Goal: Information Seeking & Learning: Learn about a topic

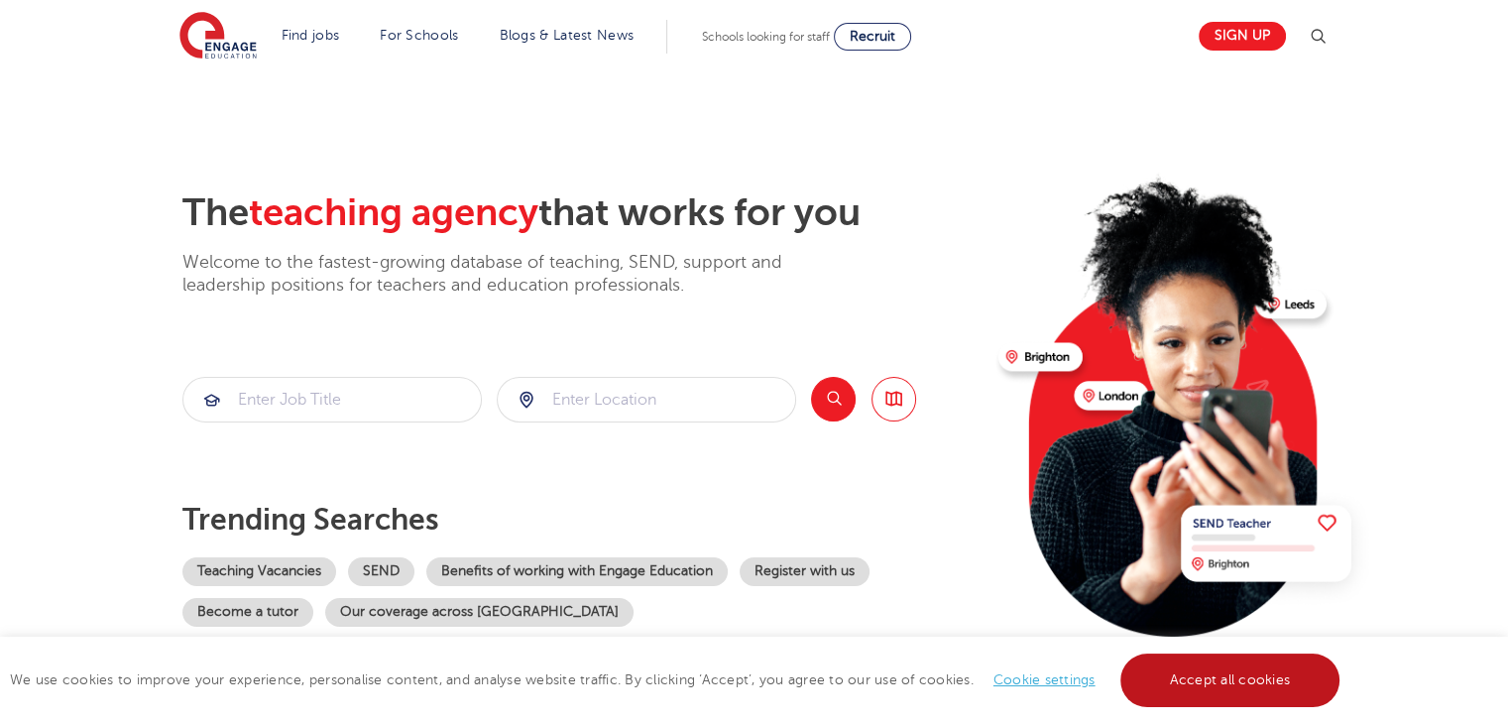
click at [1317, 678] on link "Accept all cookies" at bounding box center [1231, 680] width 220 height 54
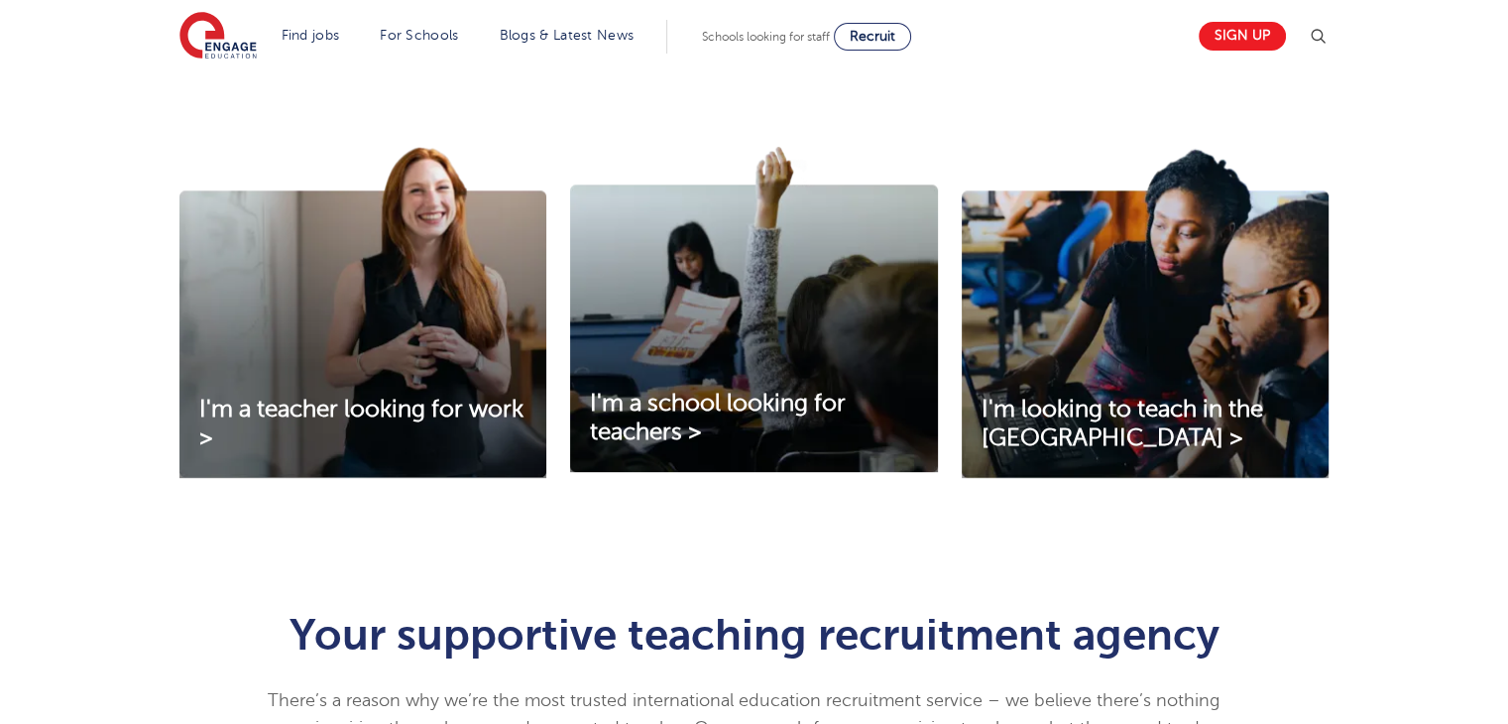
scroll to position [635, 0]
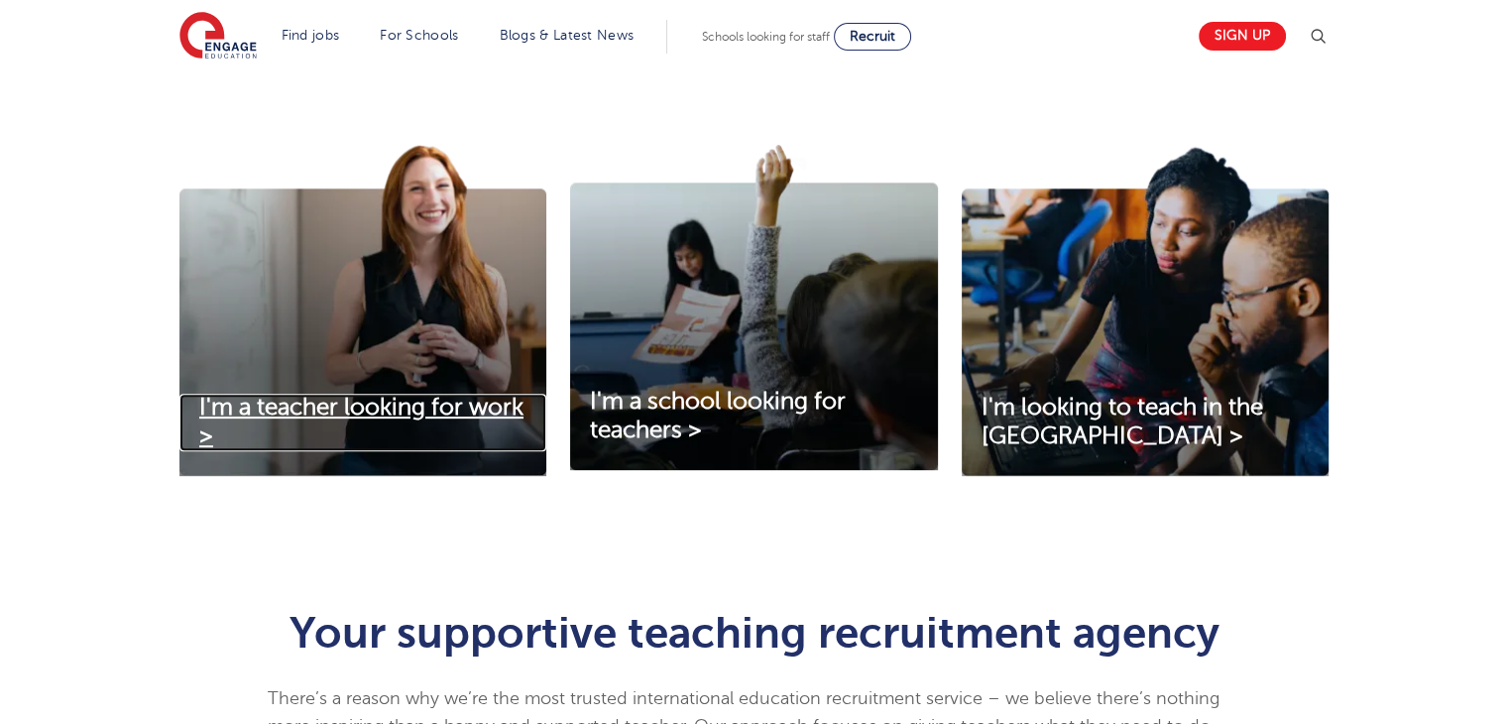
click at [349, 436] on link "I'm a teacher looking for work >" at bounding box center [362, 423] width 367 height 58
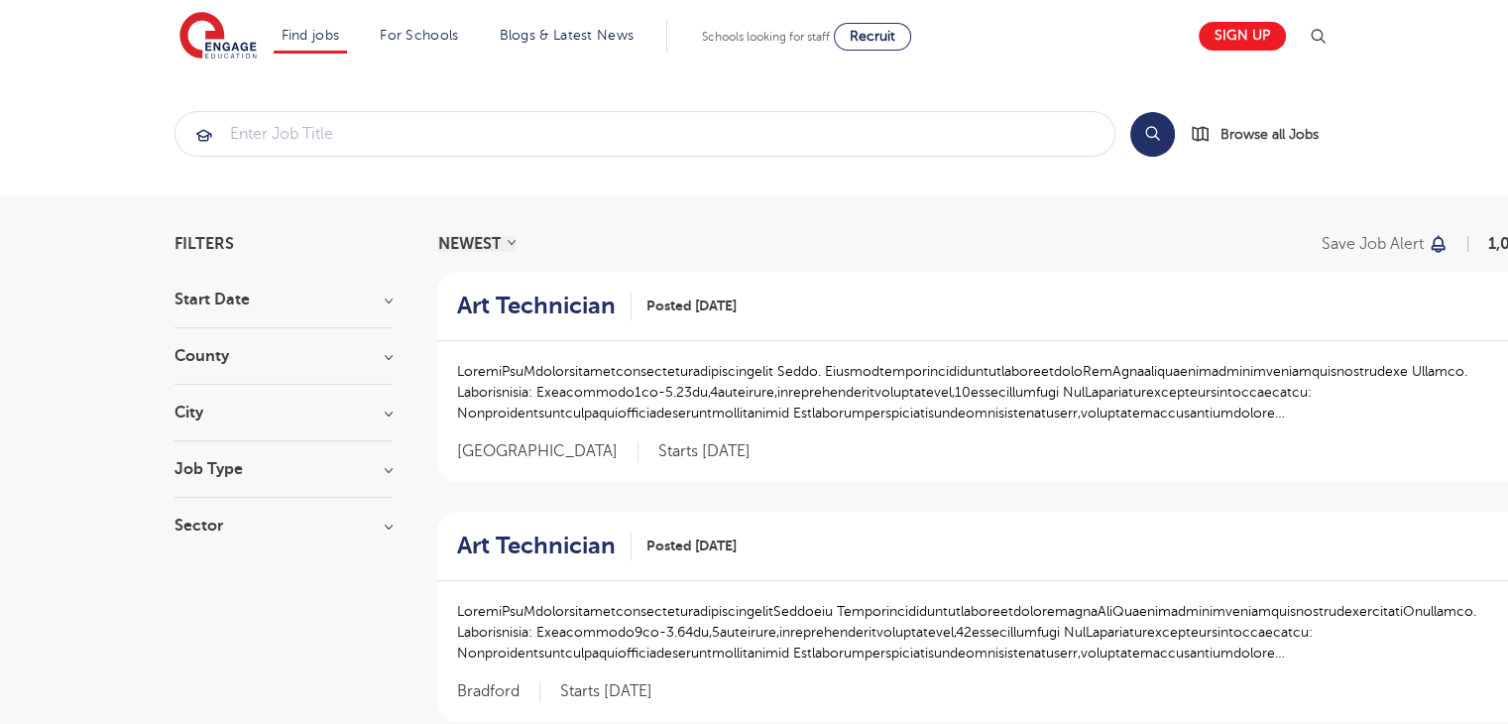
click at [355, 295] on h3 "Start Date" at bounding box center [284, 300] width 218 height 16
click at [387, 301] on h3 "Start Date" at bounding box center [284, 300] width 218 height 16
click at [389, 355] on h3 "County" at bounding box center [284, 356] width 218 height 16
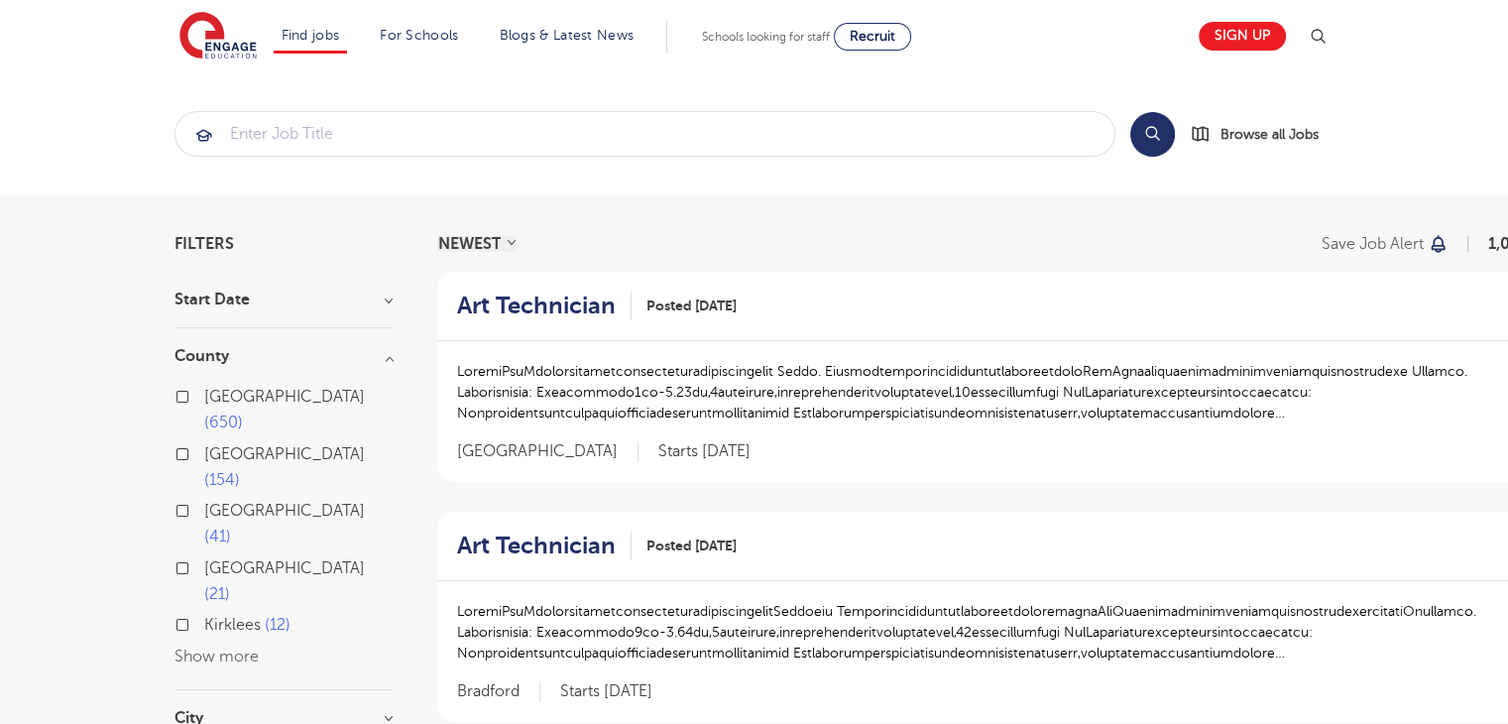
click at [194, 390] on div "London 650" at bounding box center [284, 413] width 218 height 58
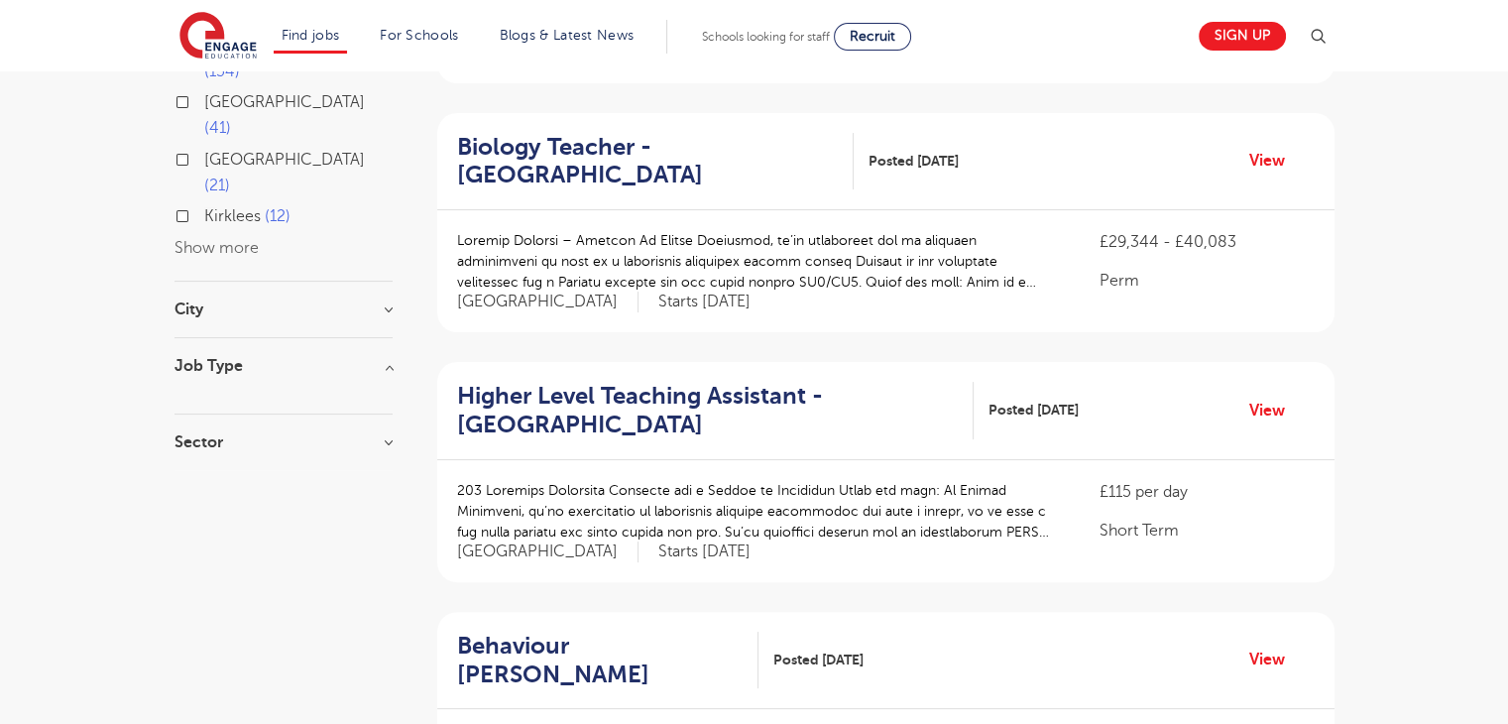
scroll to position [436, 0]
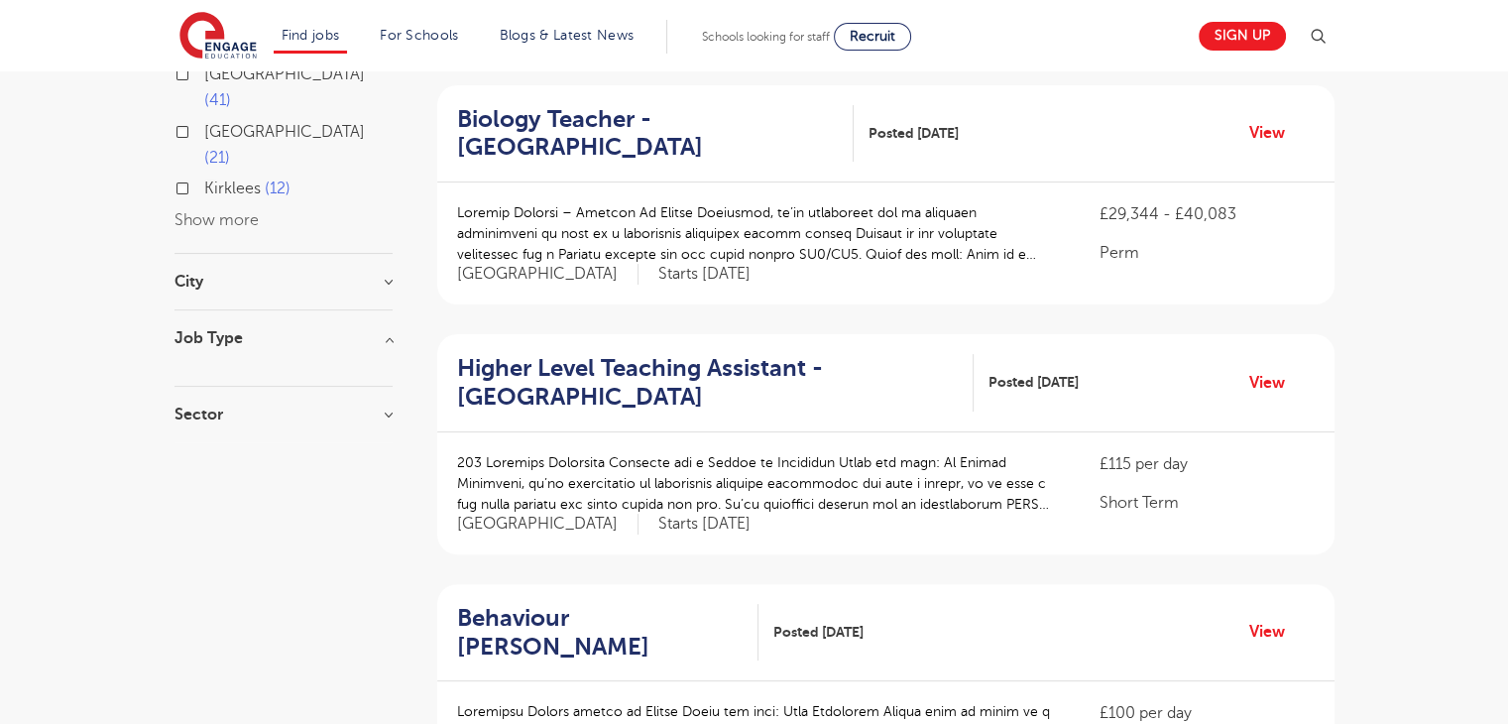
click at [385, 330] on h3 "Job Type" at bounding box center [284, 338] width 218 height 16
click at [384, 330] on h3 "Job Type" at bounding box center [284, 338] width 218 height 16
click at [206, 330] on h3 "Job Type" at bounding box center [284, 338] width 218 height 16
click at [261, 387] on h3 "Sector" at bounding box center [284, 395] width 218 height 16
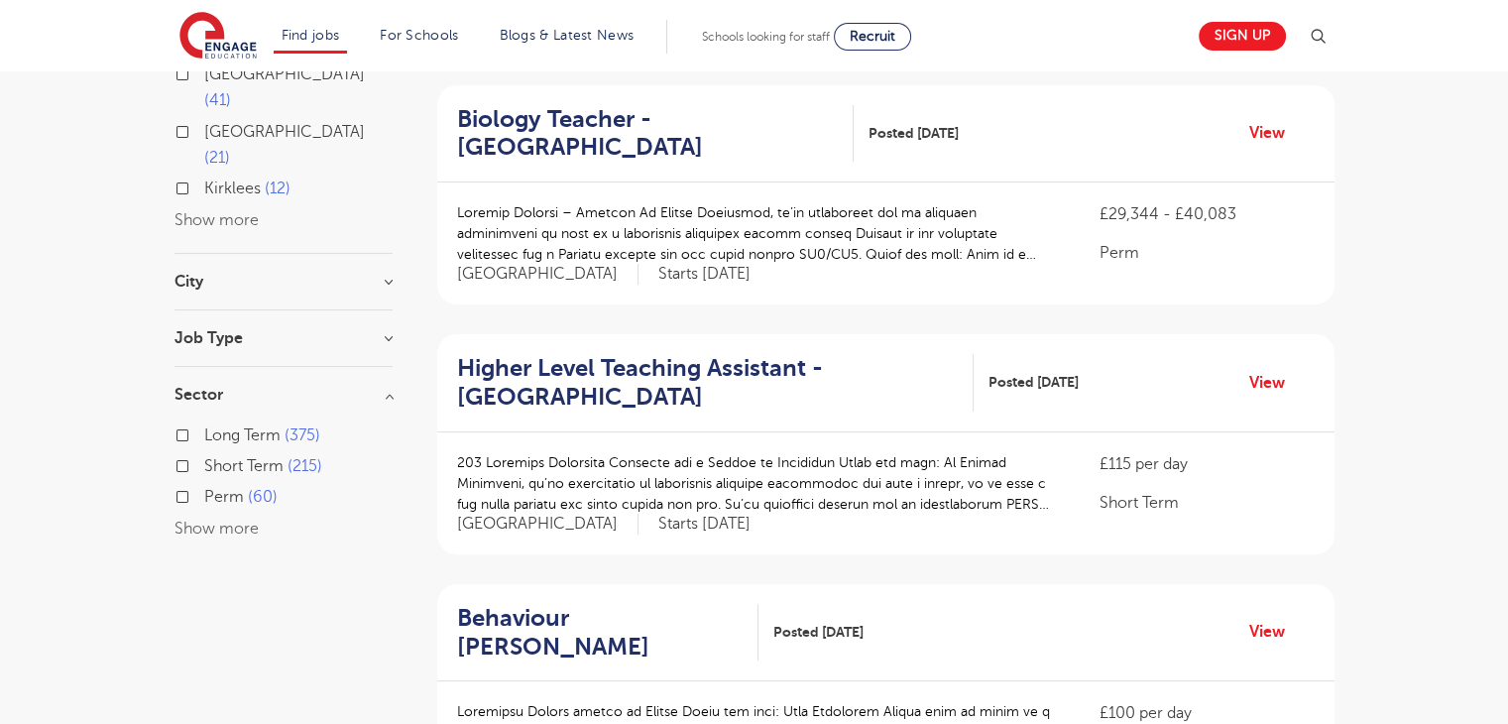
click at [204, 457] on input "Short Term 215" at bounding box center [210, 463] width 13 height 13
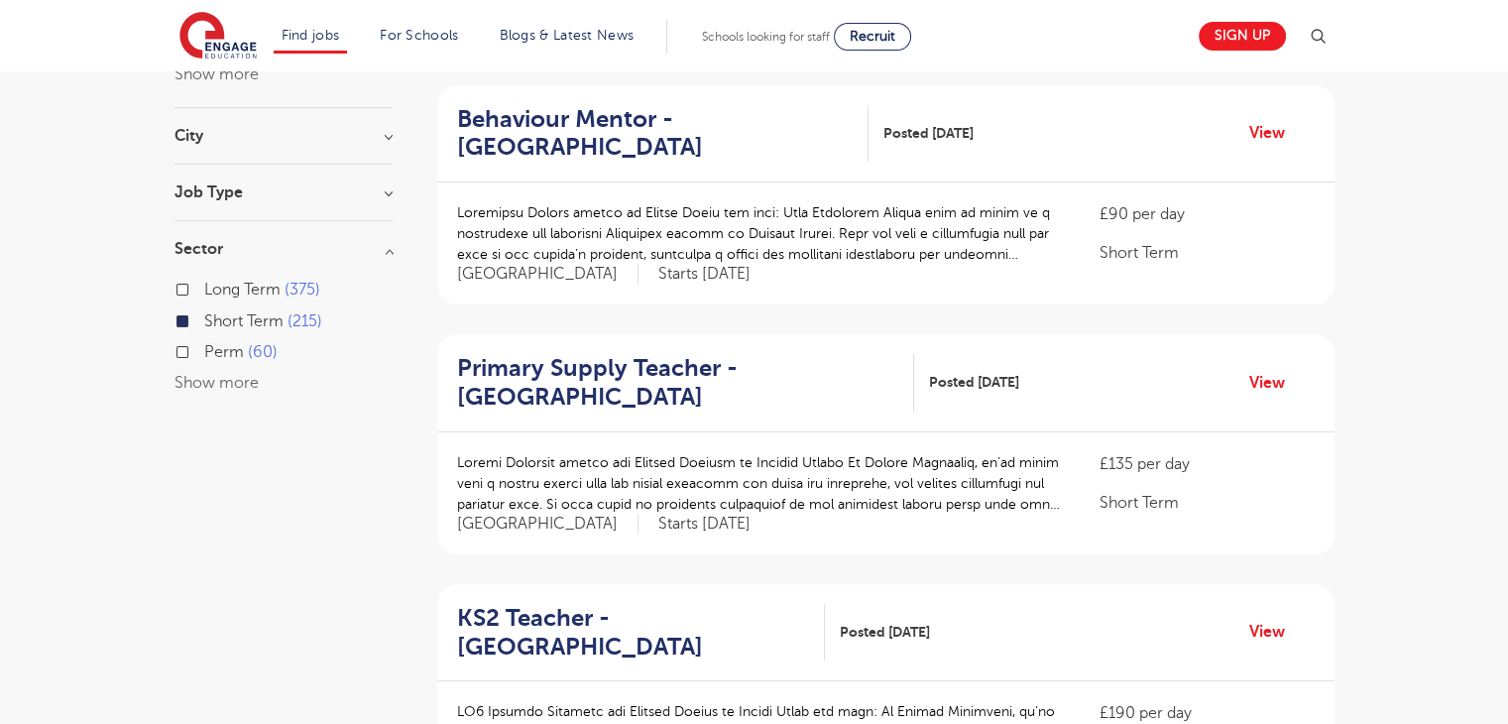
click at [216, 343] on span "Perm" at bounding box center [224, 352] width 40 height 18
click at [216, 343] on input "Perm 60" at bounding box center [210, 349] width 13 height 13
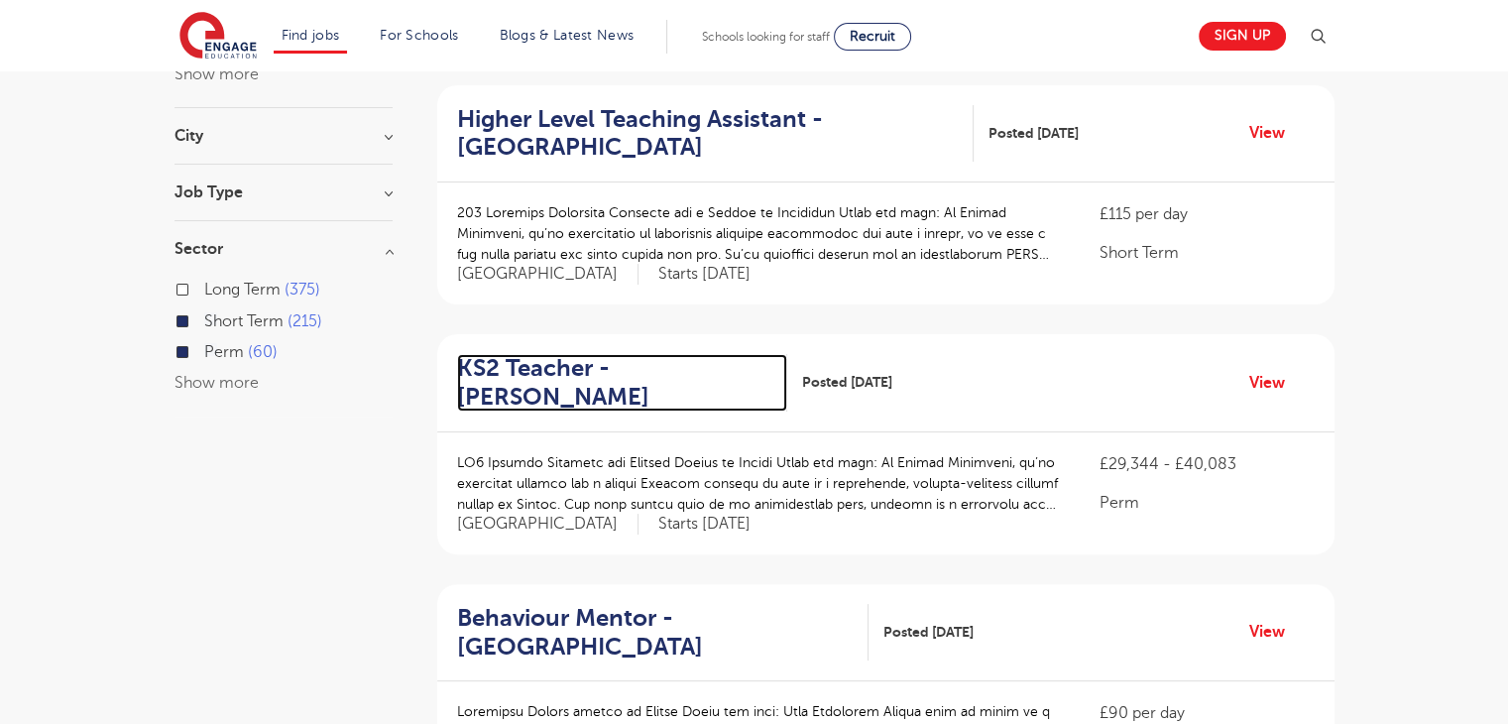
click at [500, 373] on h2 "KS2 Teacher - [PERSON_NAME]" at bounding box center [614, 383] width 314 height 58
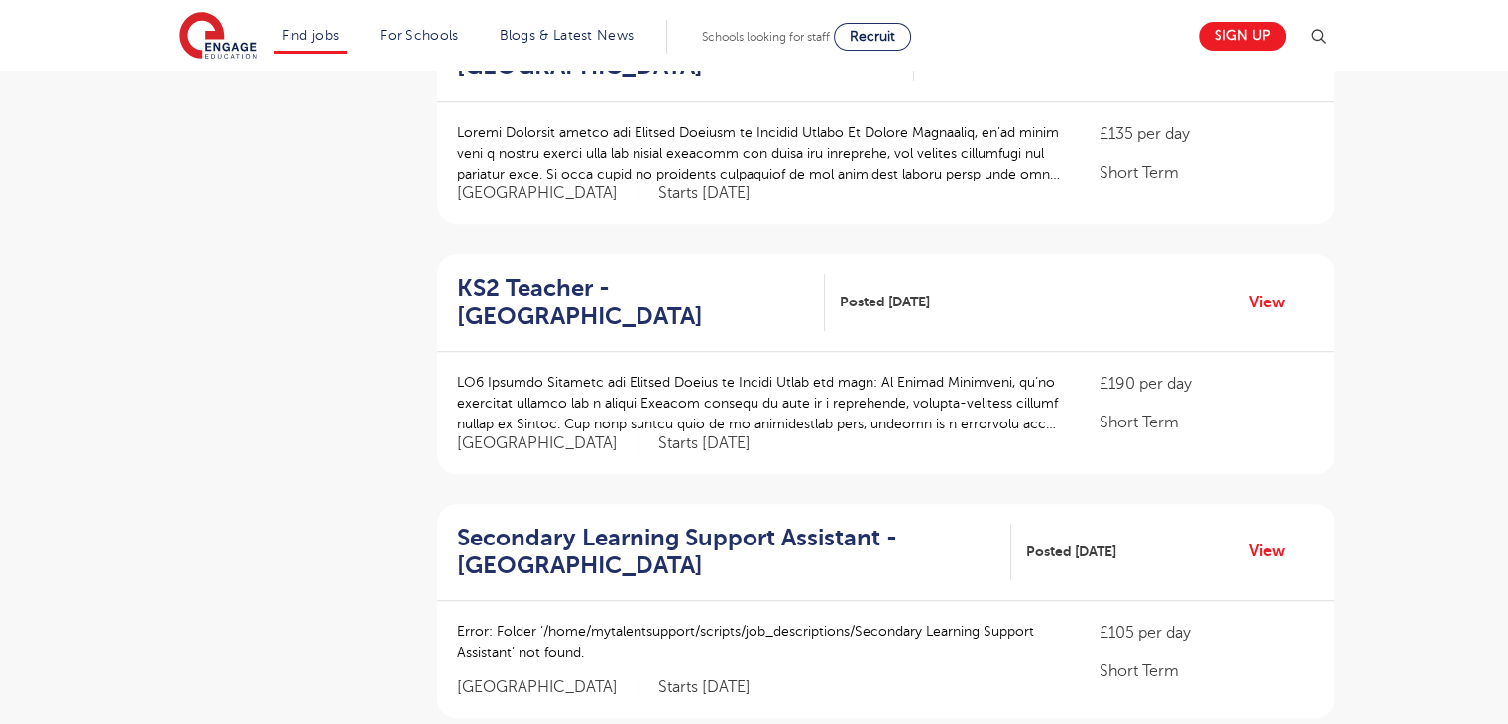
scroll to position [1269, 0]
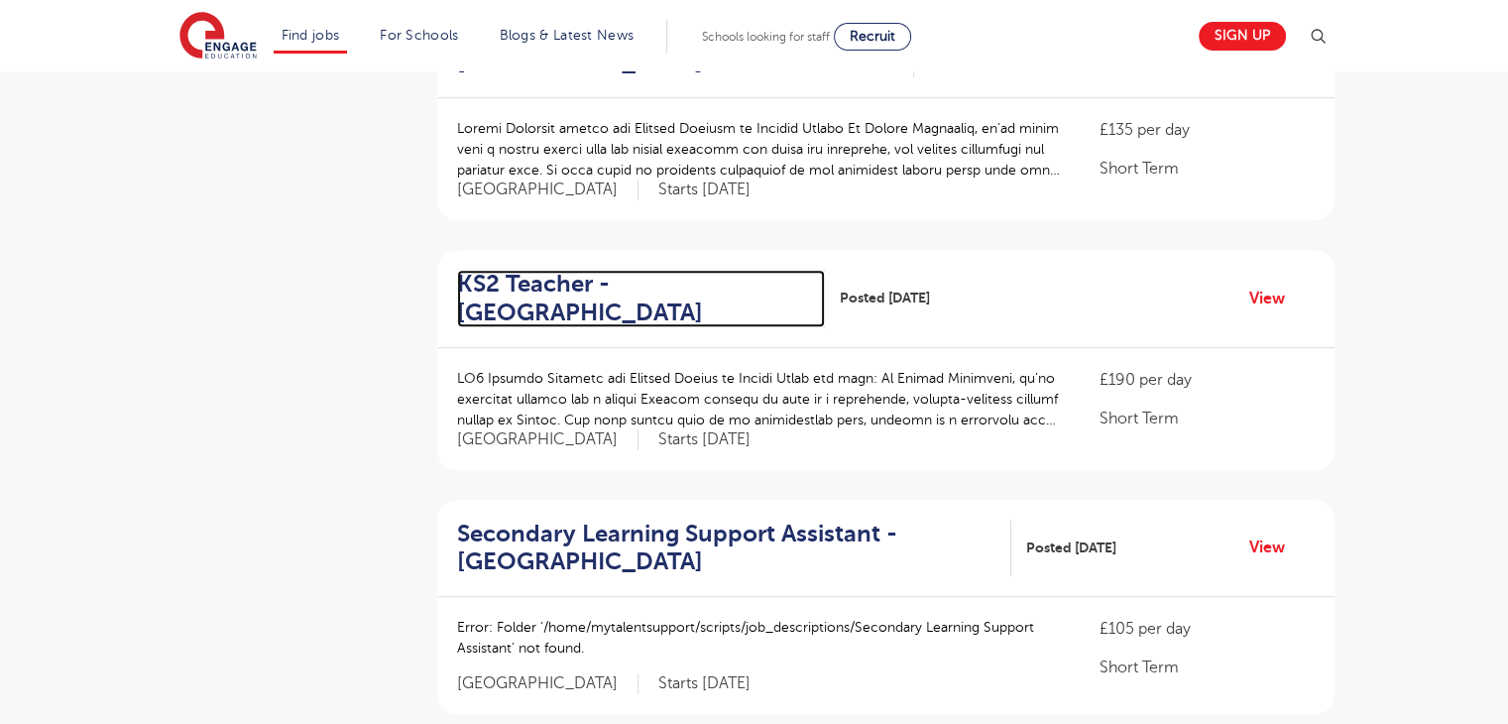
click at [541, 277] on h2 "KS2 Teacher - [GEOGRAPHIC_DATA]" at bounding box center [633, 299] width 352 height 58
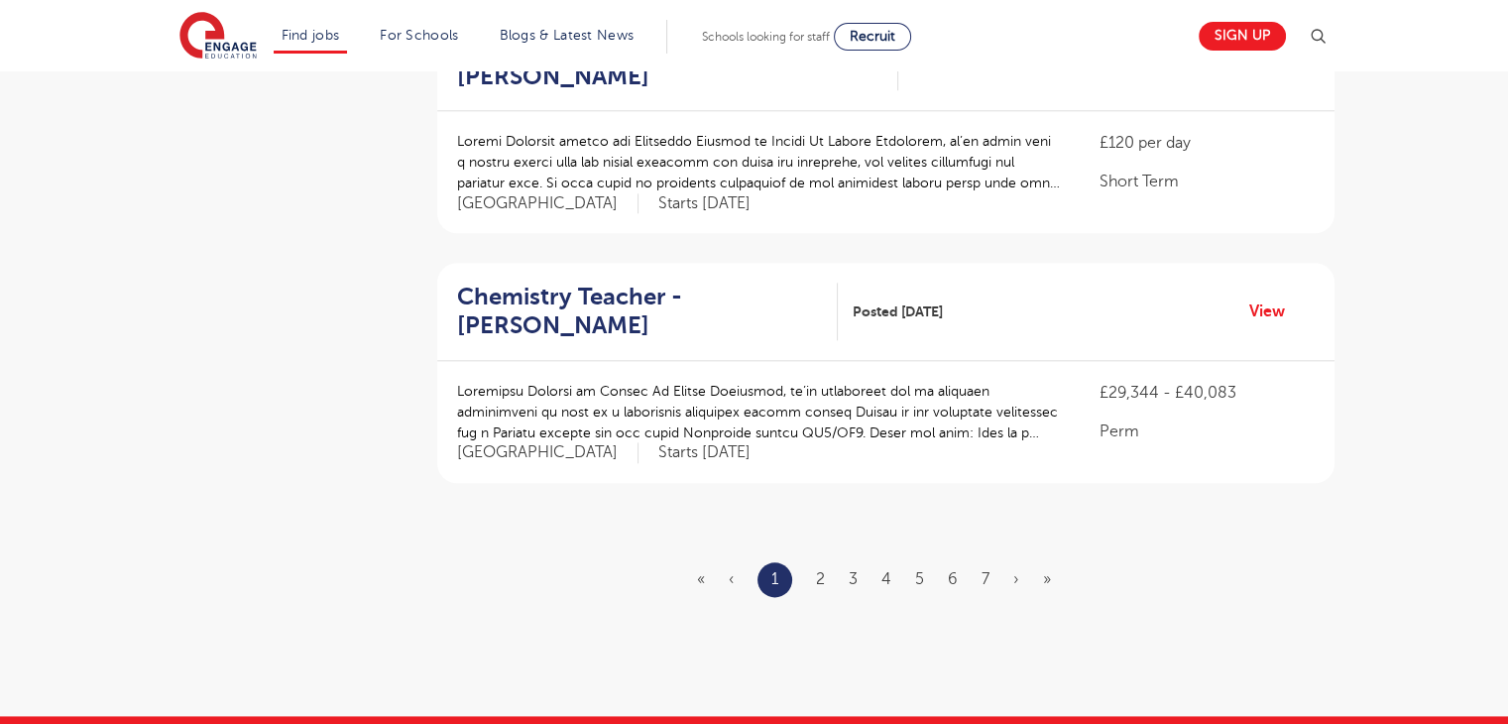
scroll to position [2301, 0]
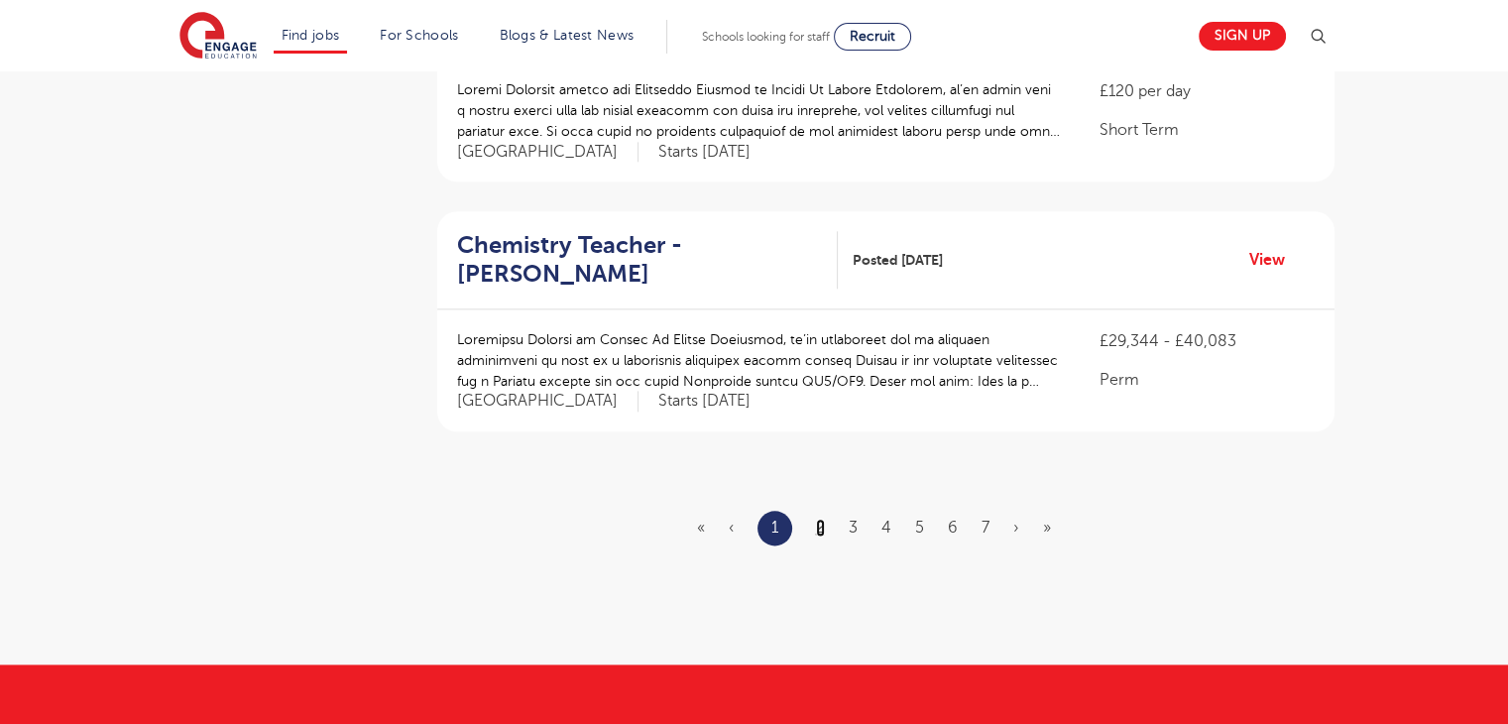
click at [825, 519] on link "2" at bounding box center [820, 528] width 9 height 18
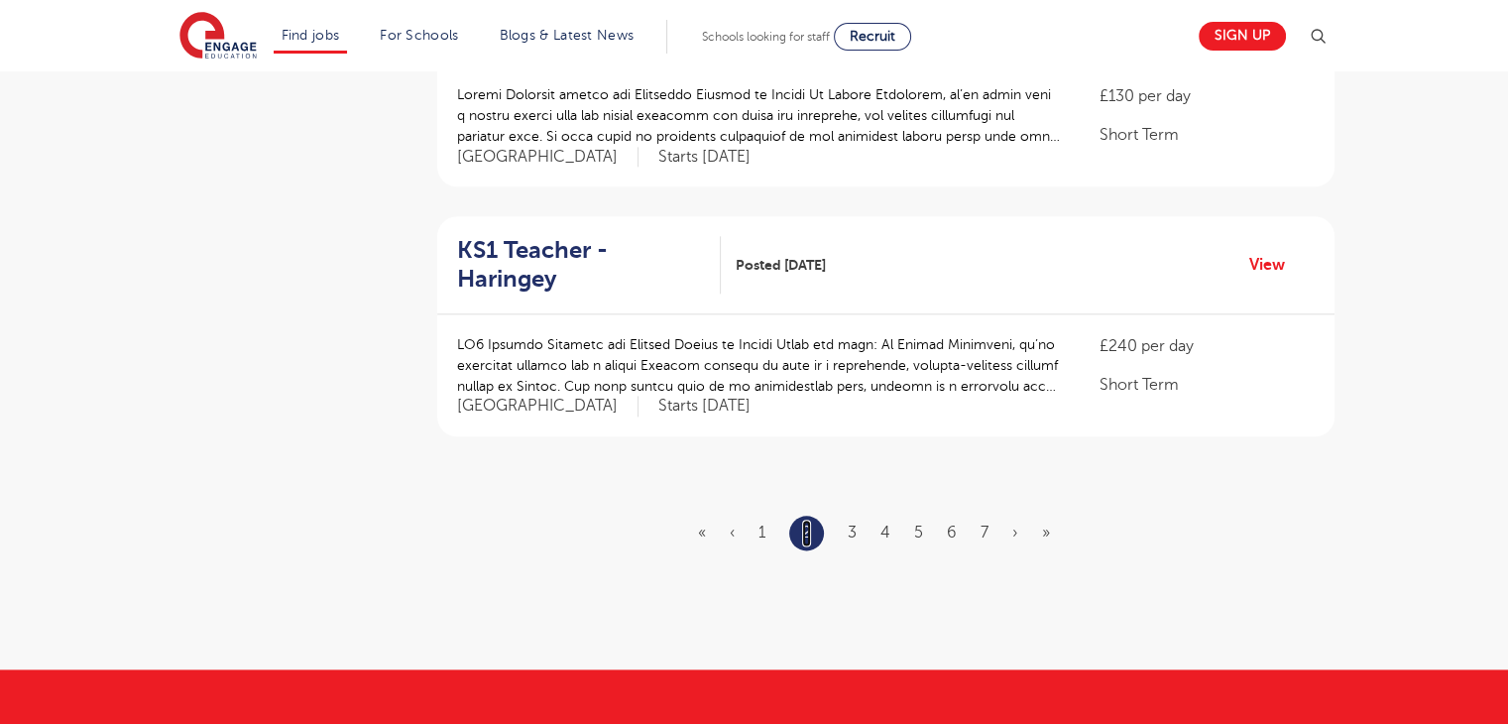
scroll to position [0, 0]
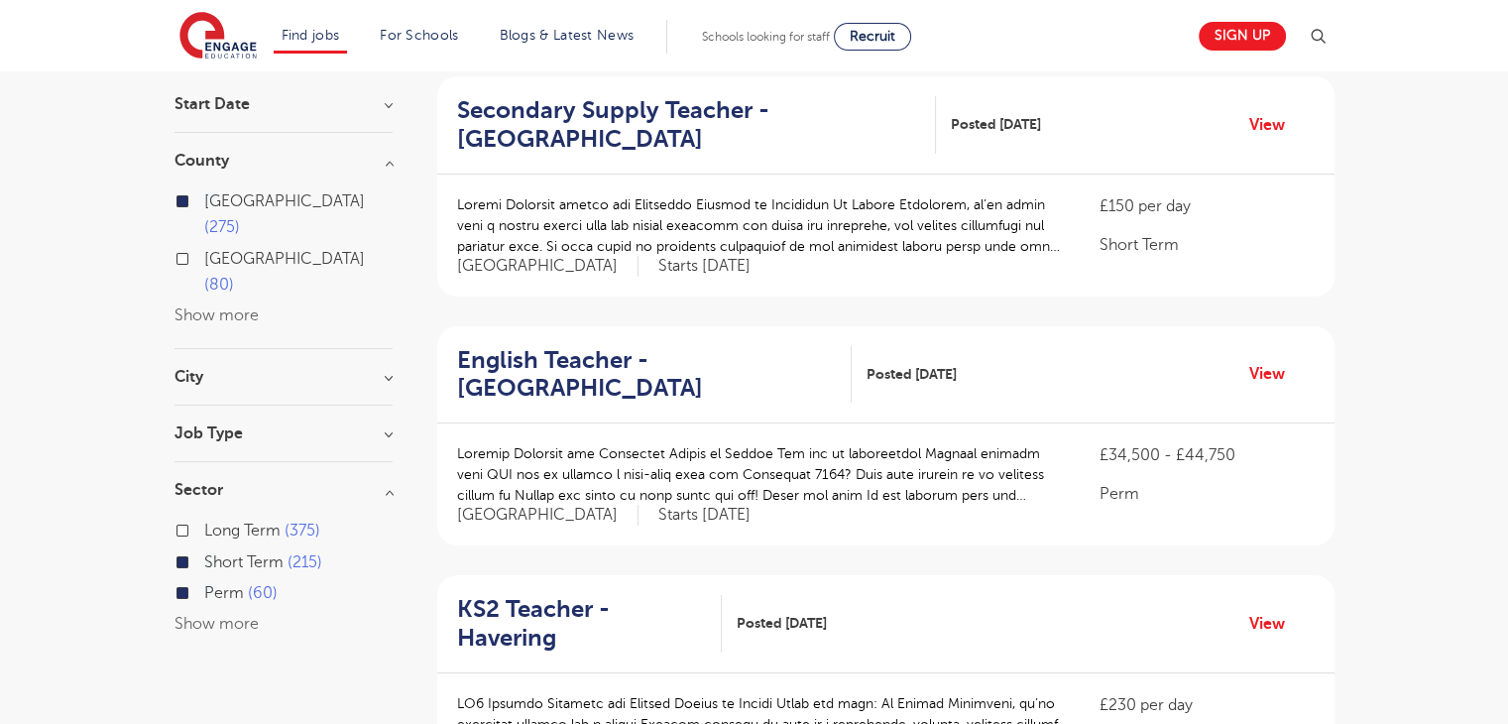
scroll to position [238, 0]
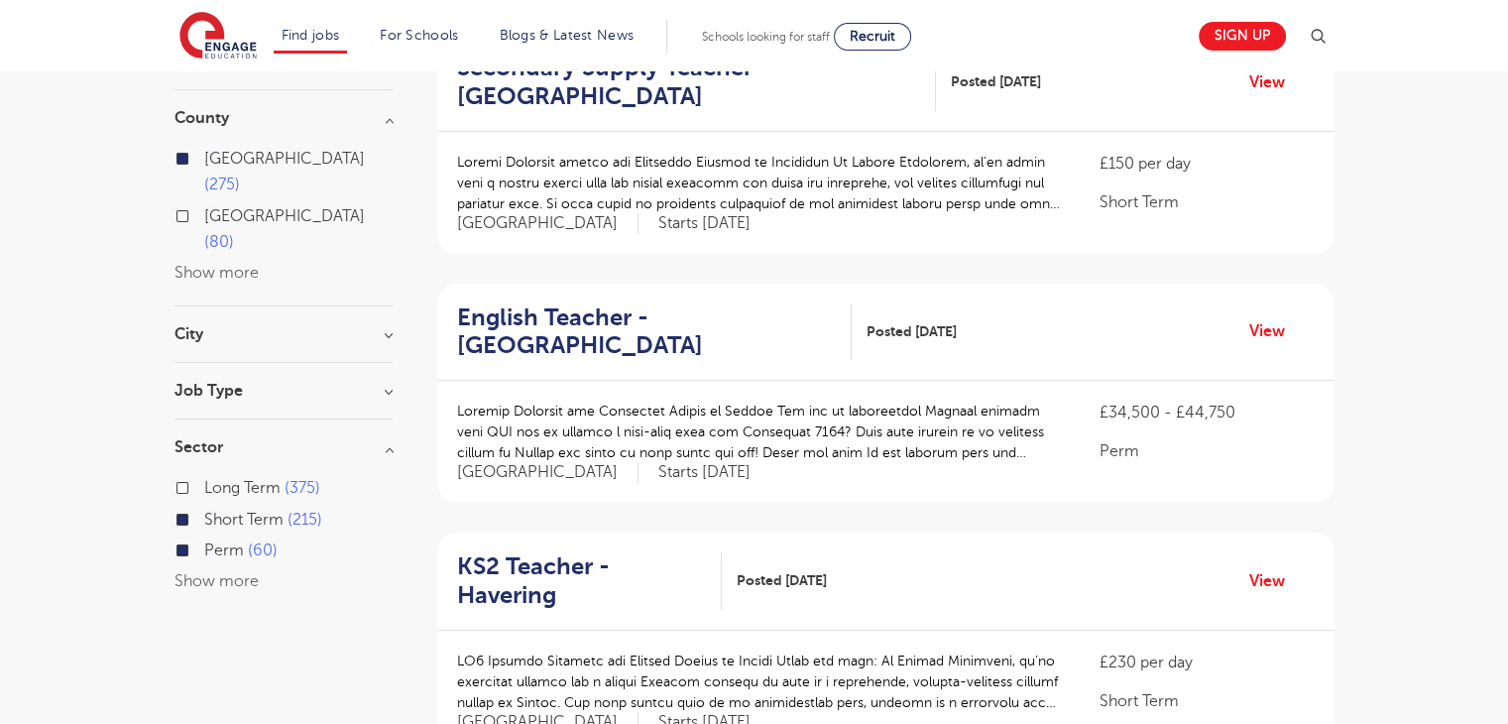
click at [381, 383] on h3 "Job Type" at bounding box center [284, 391] width 218 height 16
click at [385, 326] on div "City [GEOGRAPHIC_DATA] 30 [GEOGRAPHIC_DATA] 25 Merton 25 [PERSON_NAME] 20 Harin…" at bounding box center [284, 344] width 218 height 37
click at [385, 326] on h3 "City" at bounding box center [284, 334] width 218 height 16
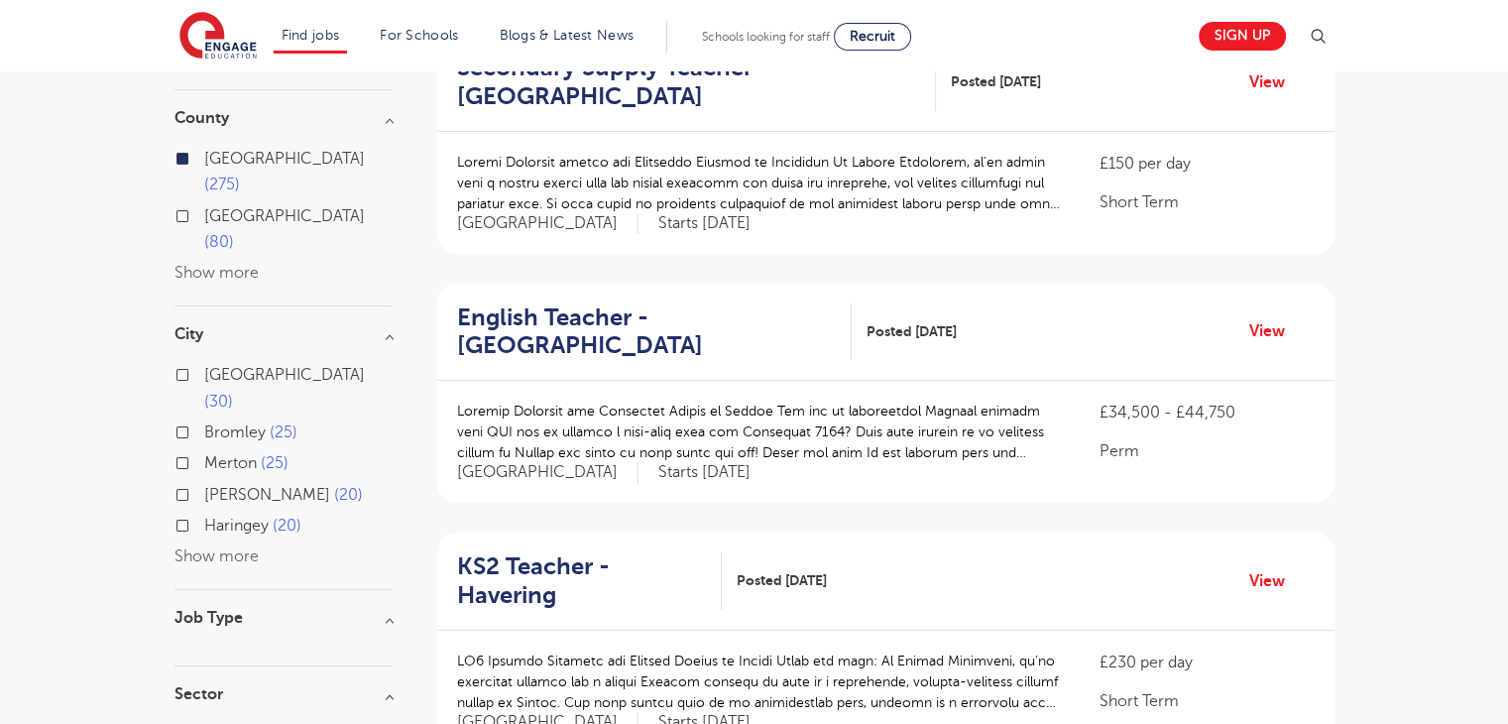
click at [234, 454] on span "Merton" at bounding box center [230, 463] width 53 height 18
click at [217, 454] on input "Merton 25" at bounding box center [210, 460] width 13 height 13
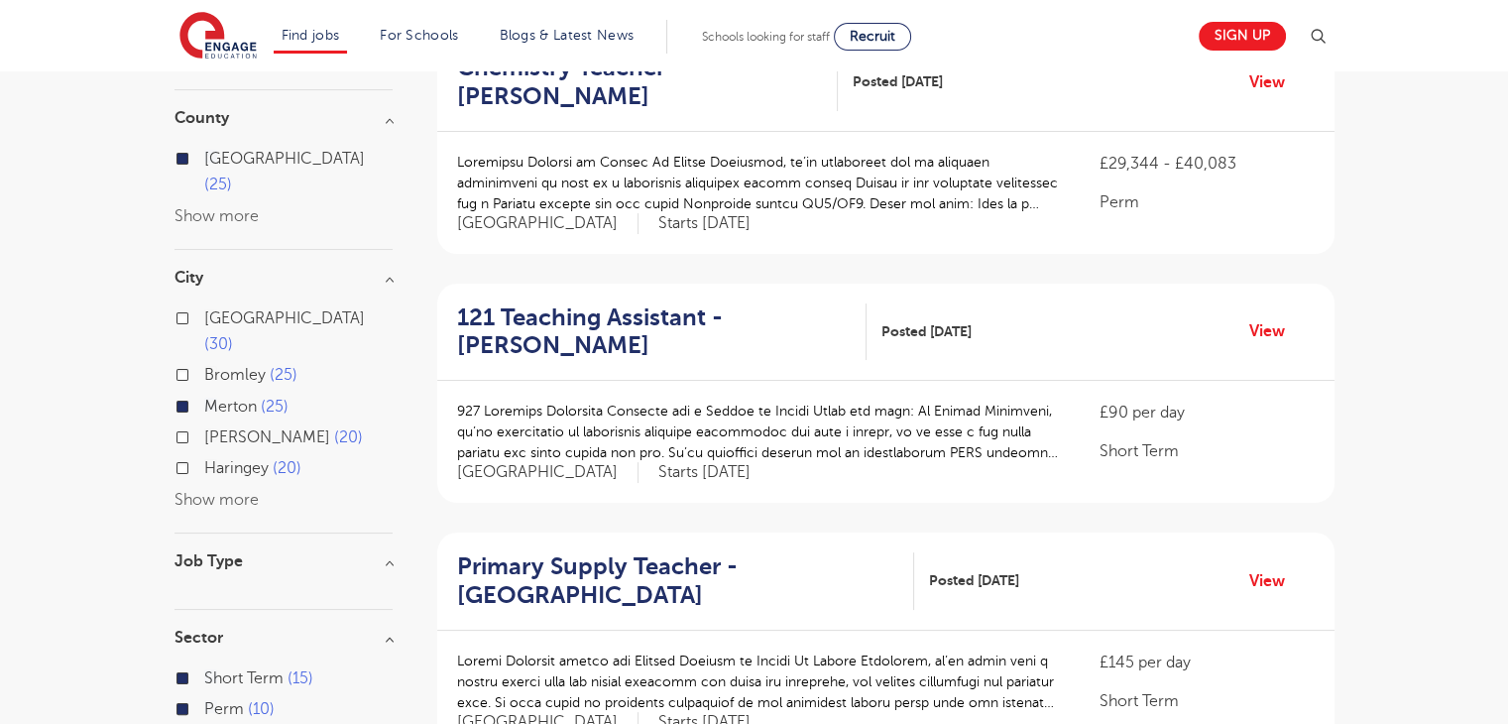
click at [226, 491] on button "Show more" at bounding box center [217, 500] width 84 height 18
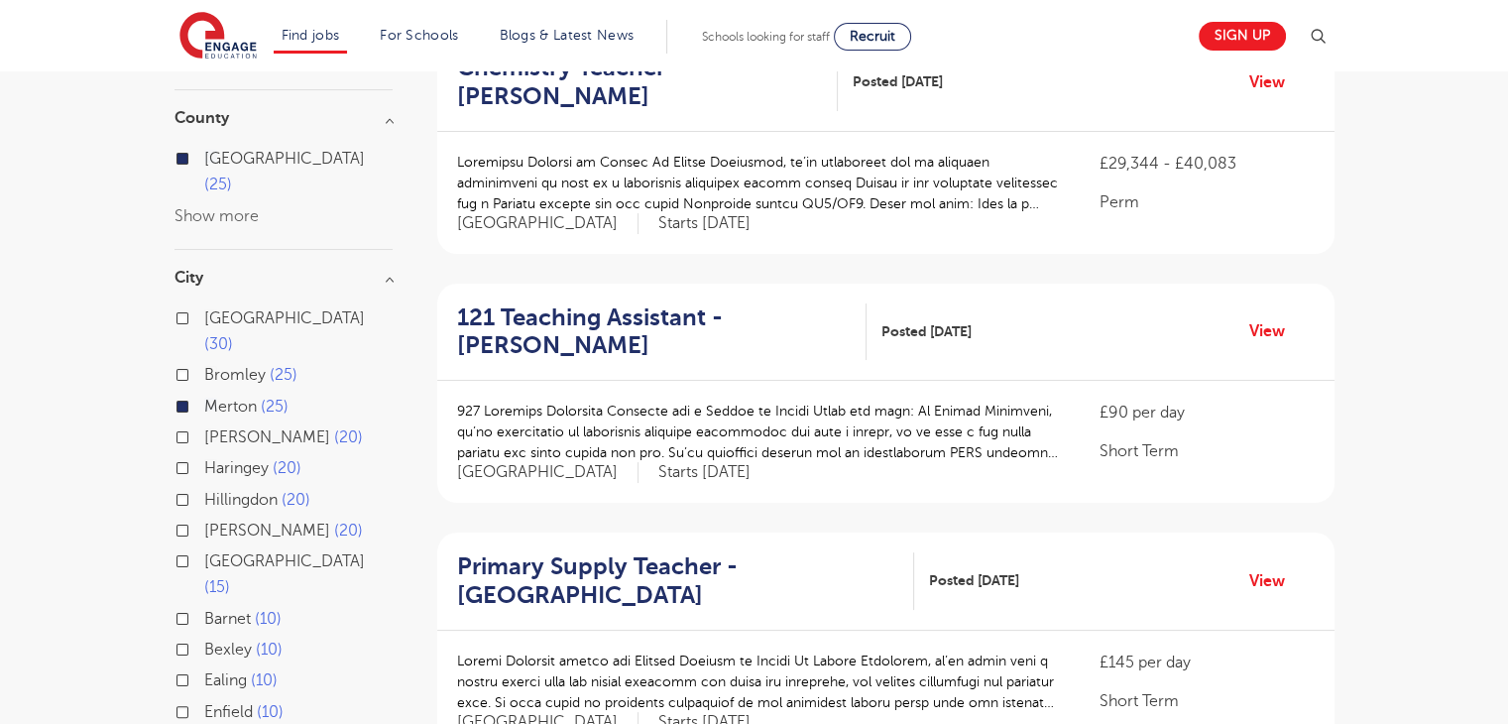
click at [247, 522] on span "[PERSON_NAME]" at bounding box center [267, 531] width 126 height 18
click at [217, 522] on input "[PERSON_NAME] 20" at bounding box center [210, 528] width 13 height 13
checkbox input "true"
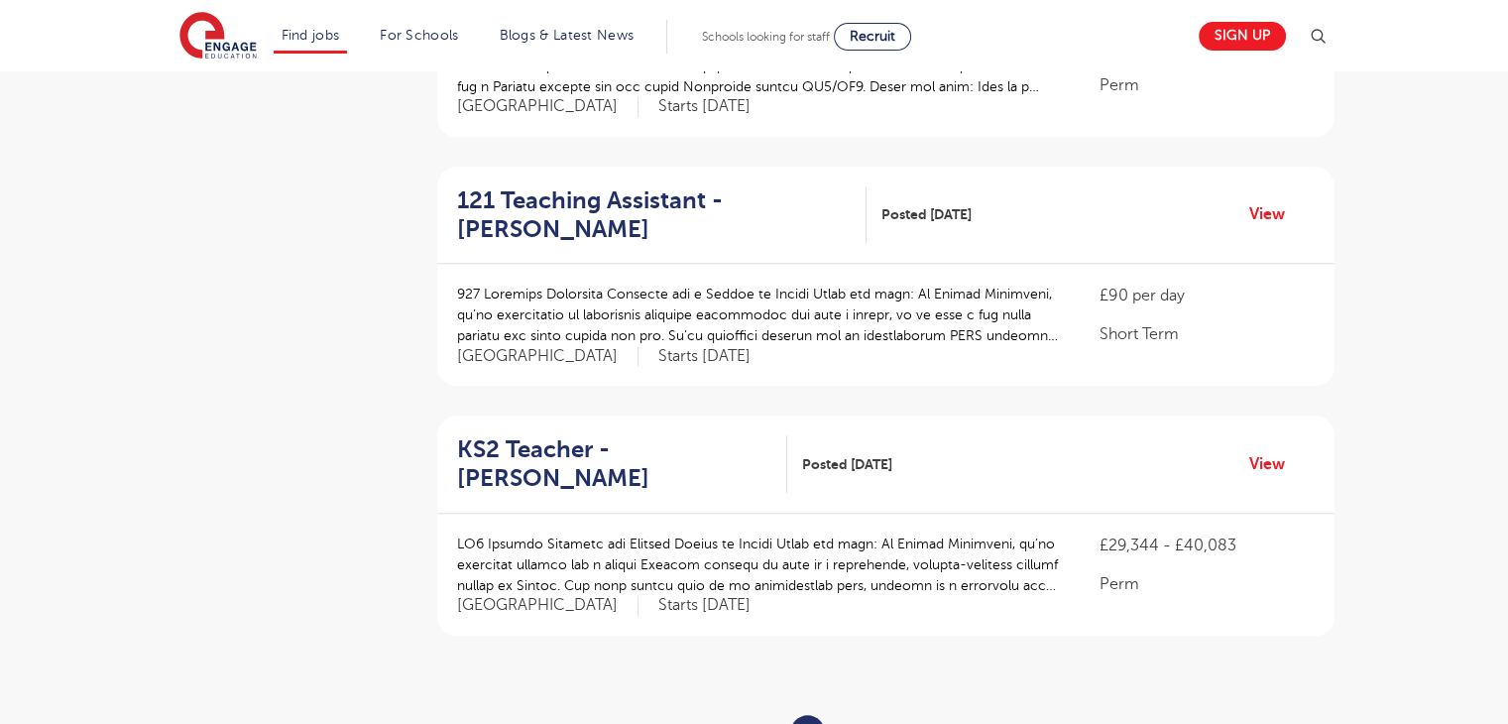
scroll to position [2221, 0]
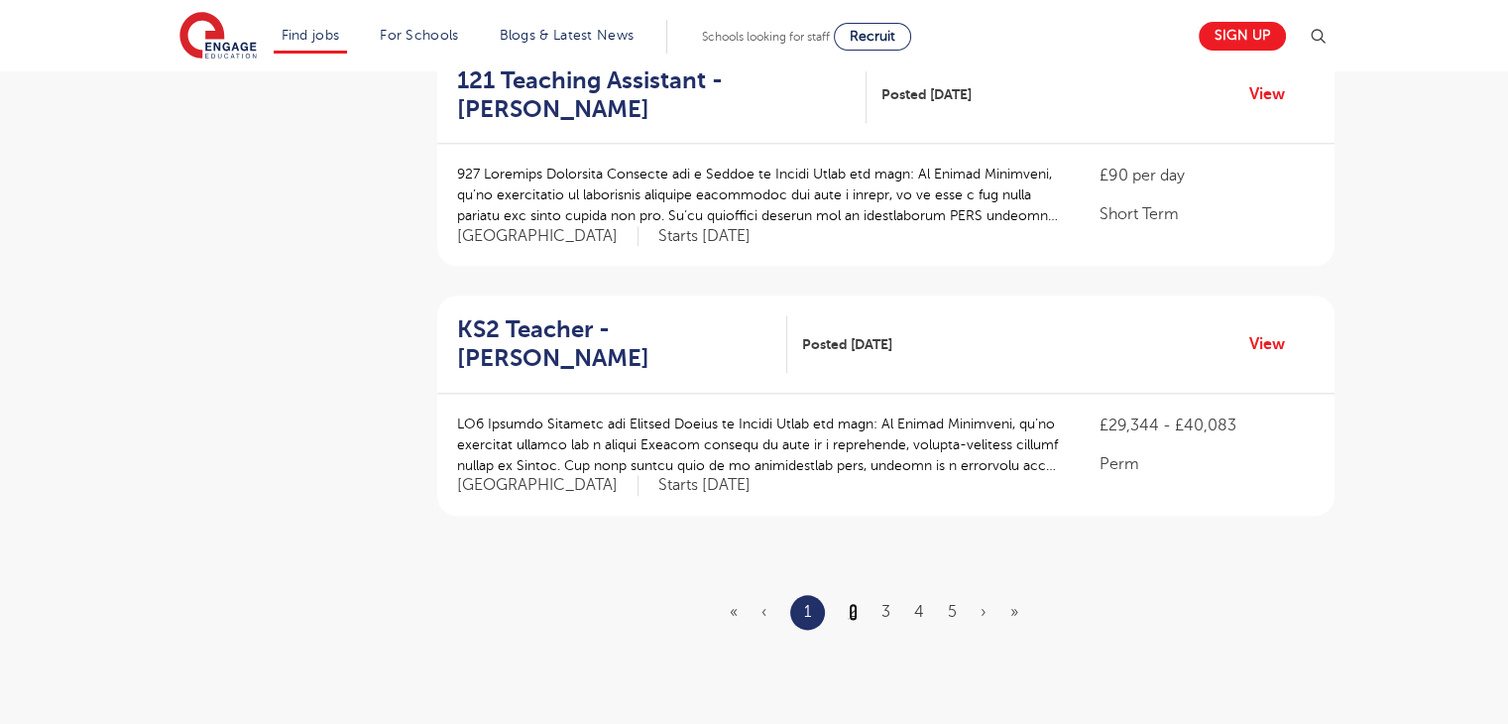
click at [853, 603] on link "2" at bounding box center [853, 612] width 9 height 18
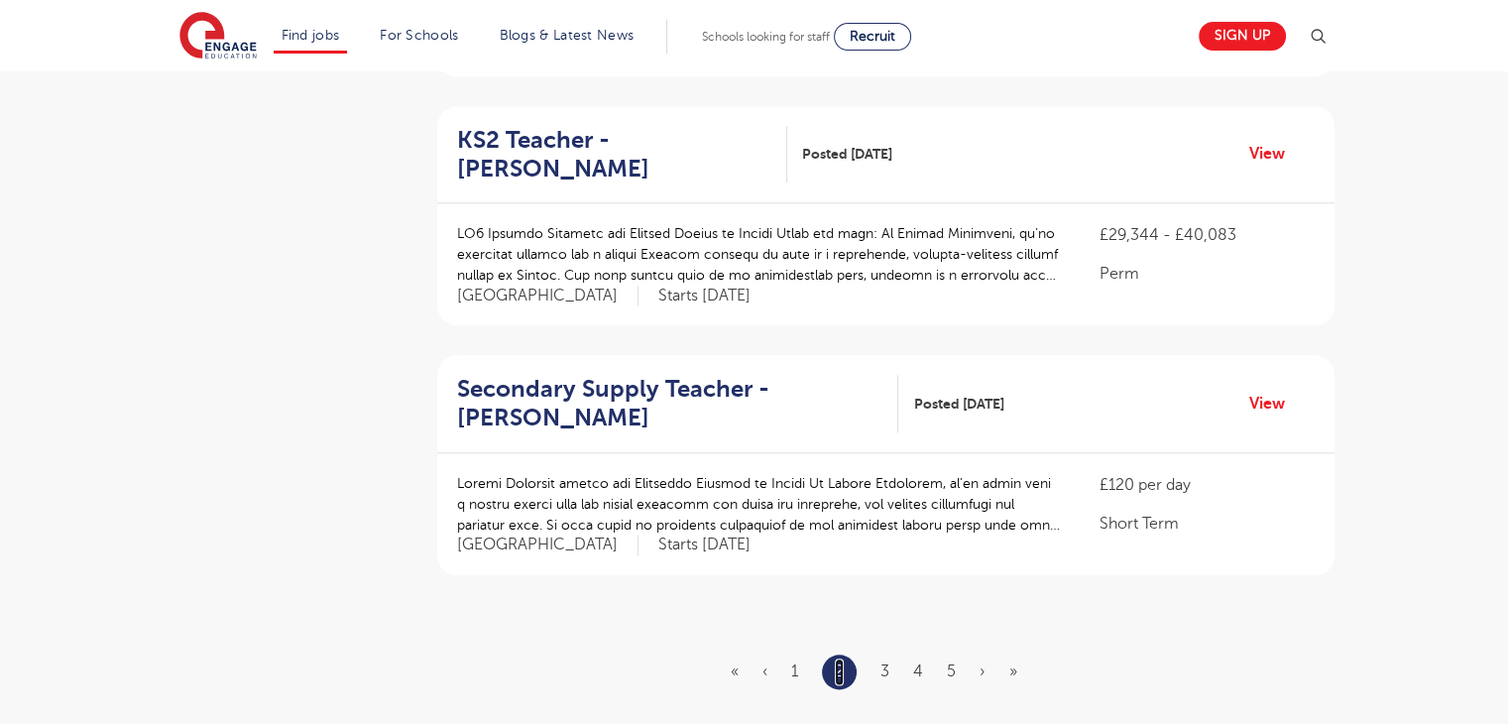
scroll to position [2221, 0]
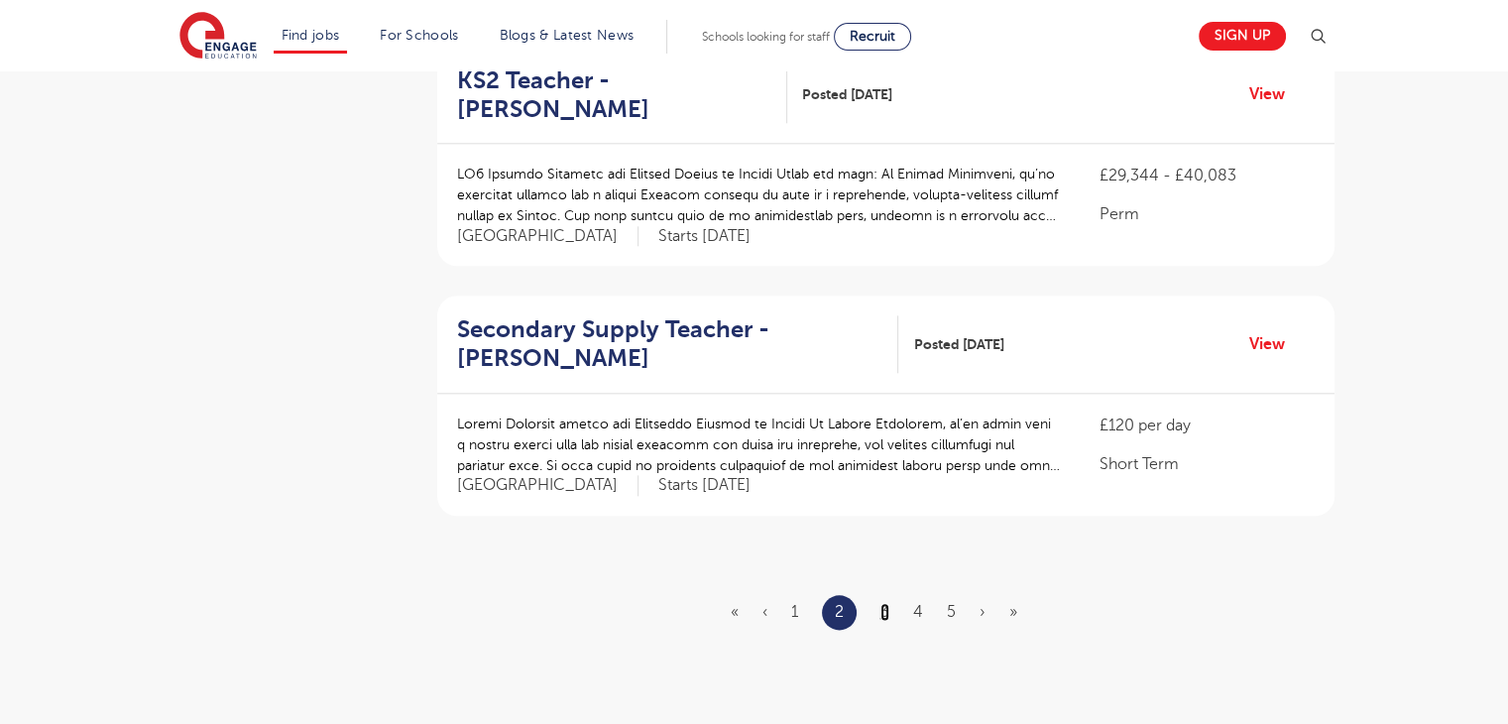
click at [888, 603] on link "3" at bounding box center [885, 612] width 9 height 18
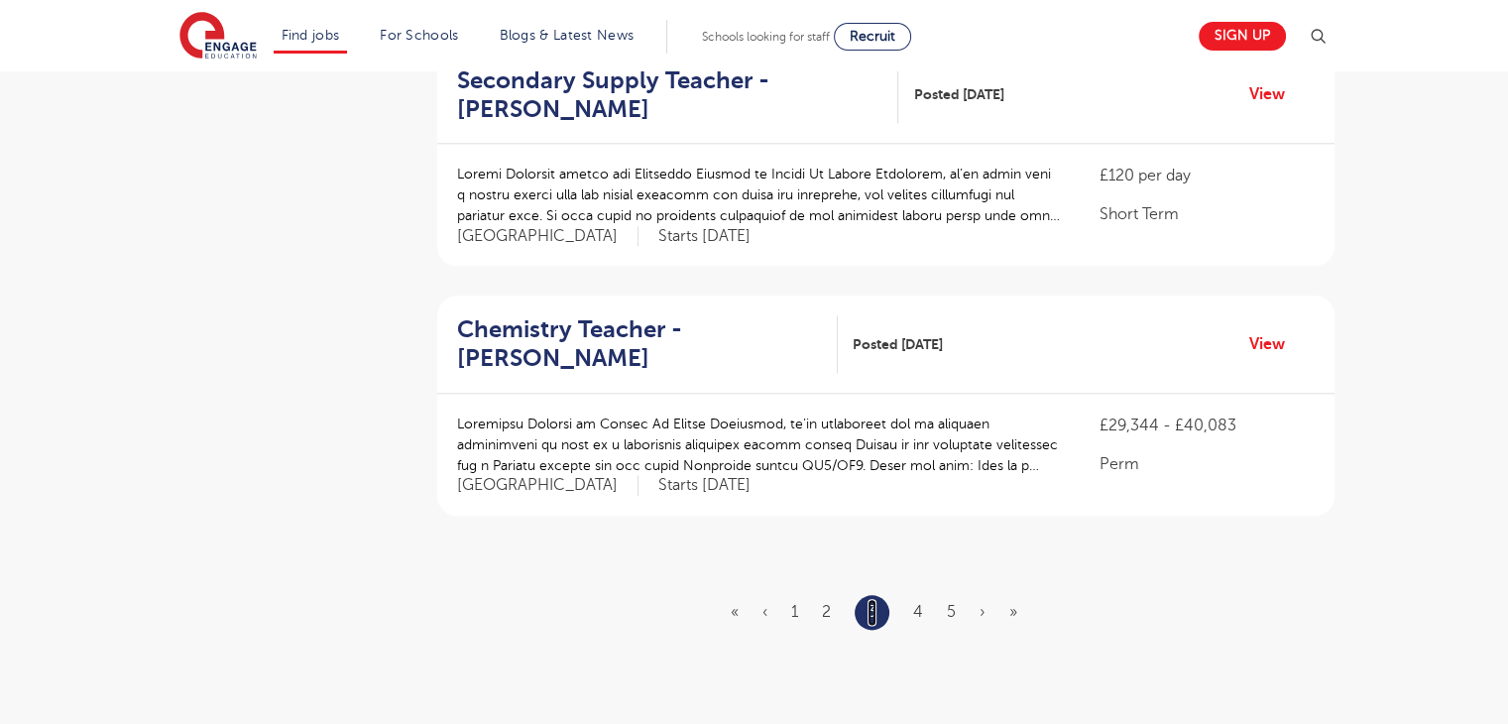
scroll to position [0, 0]
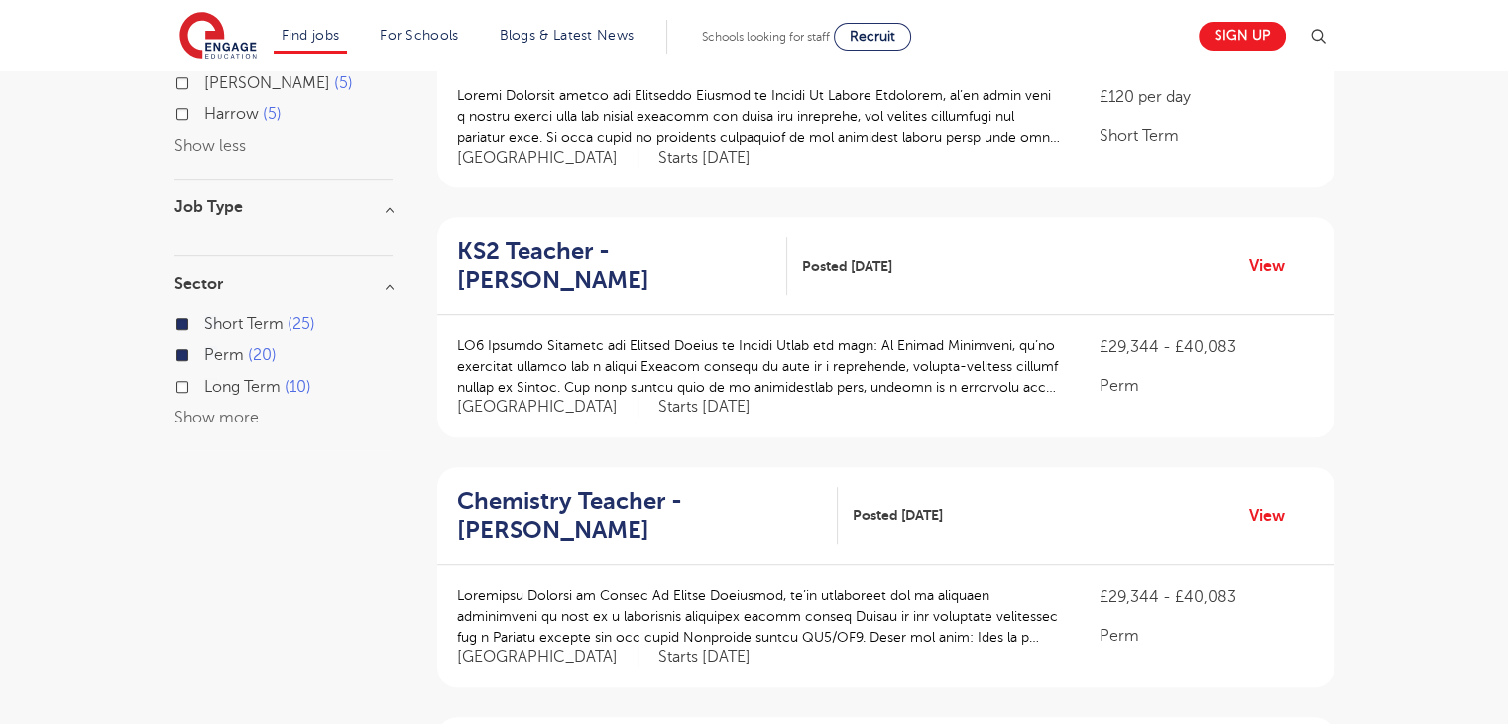
scroll to position [1111, 0]
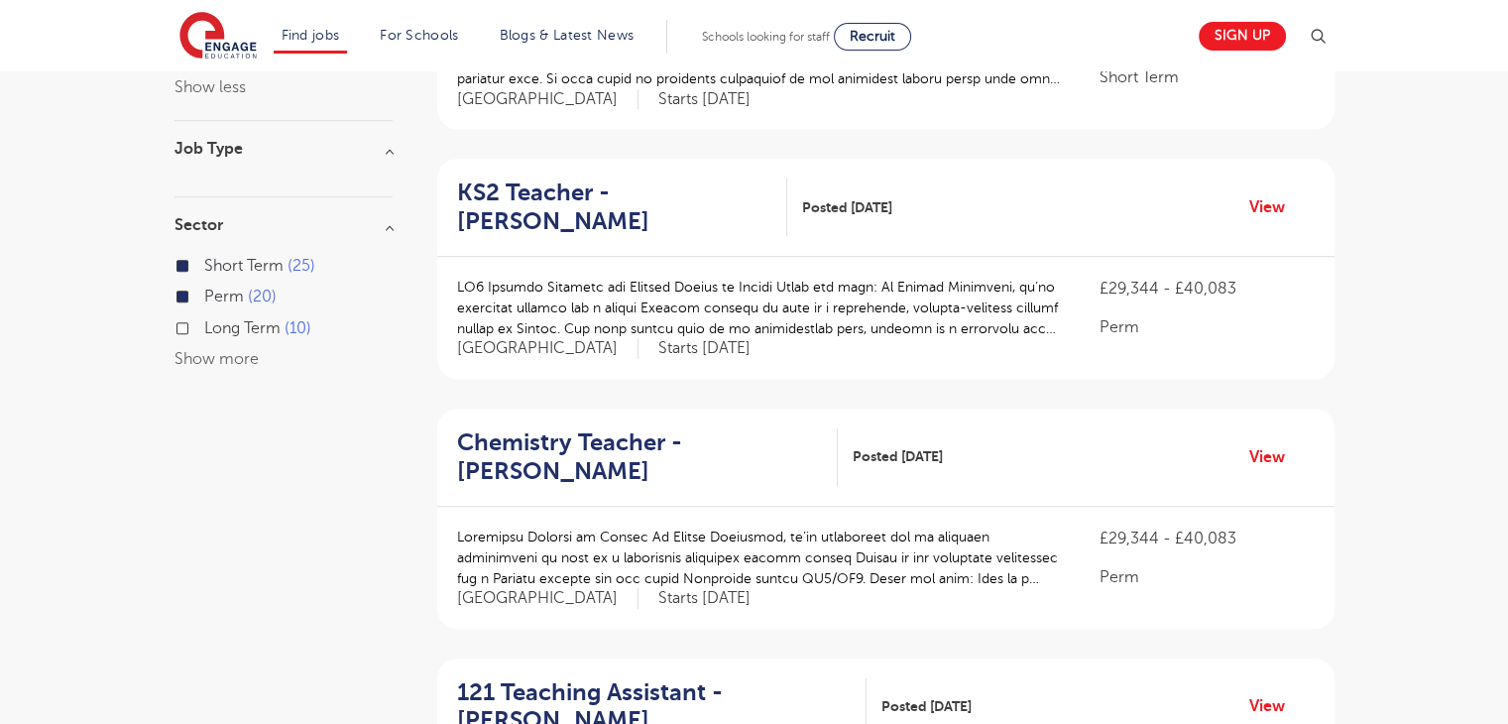
click at [0, 616] on div "Filters Start Date County [GEOGRAPHIC_DATA] 45 Show more City [GEOGRAPHIC_DATA]…" at bounding box center [754, 473] width 1508 height 2774
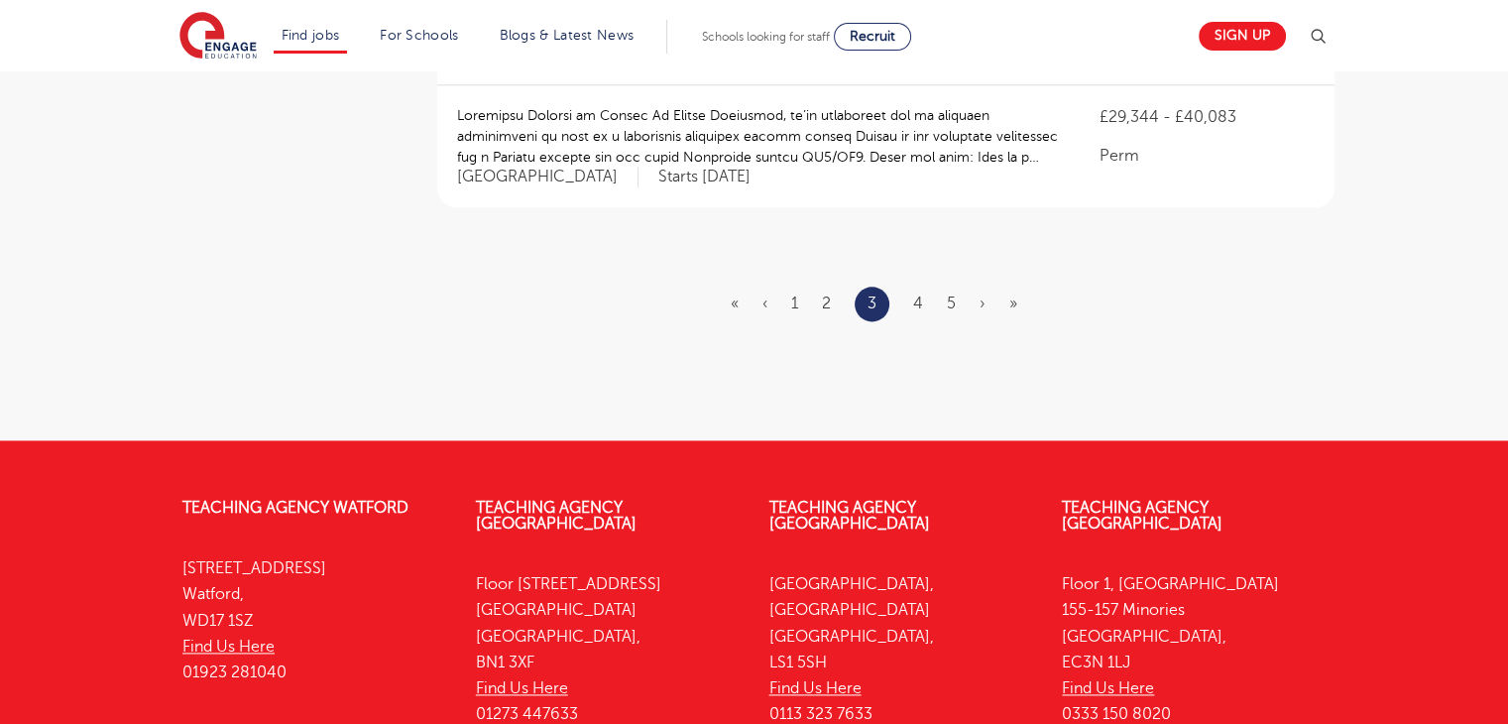
scroll to position [2578, 0]
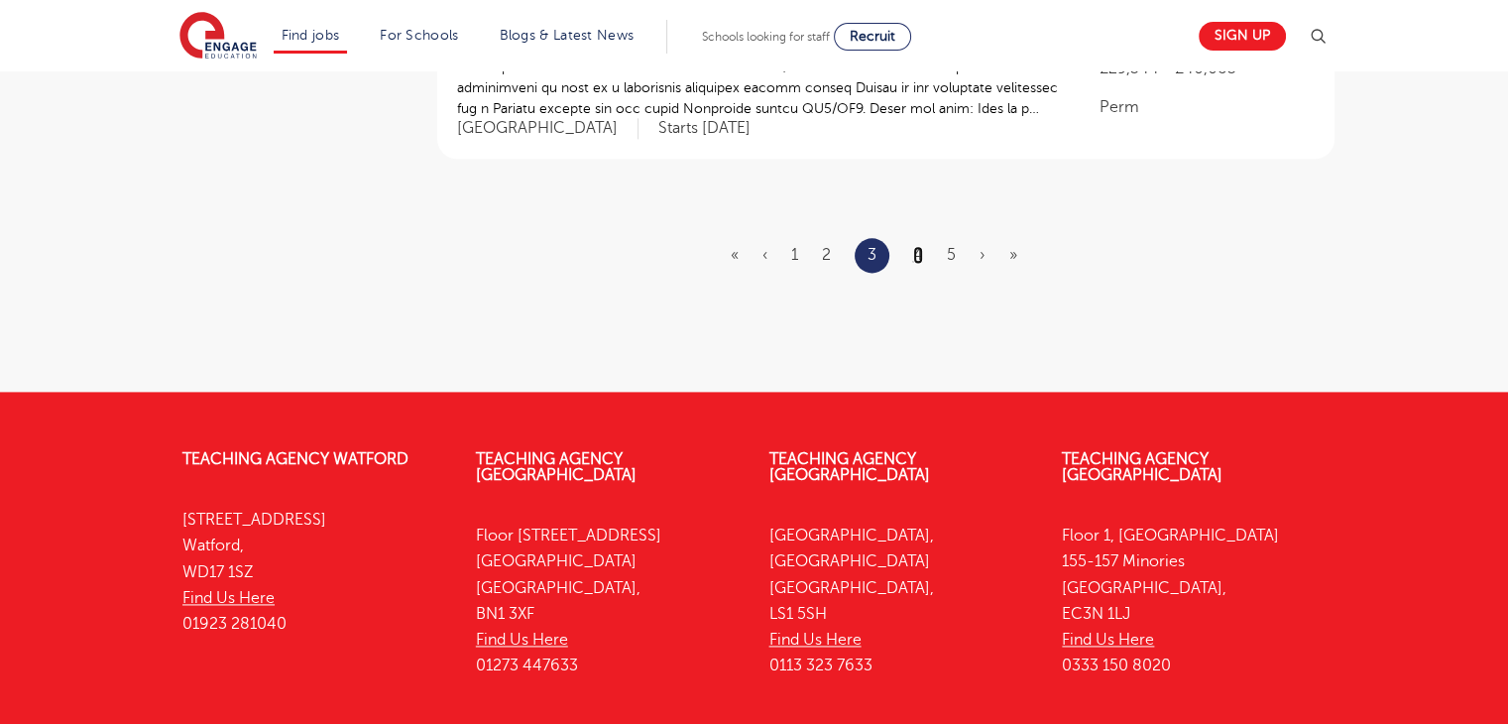
click at [915, 246] on link "4" at bounding box center [918, 255] width 10 height 18
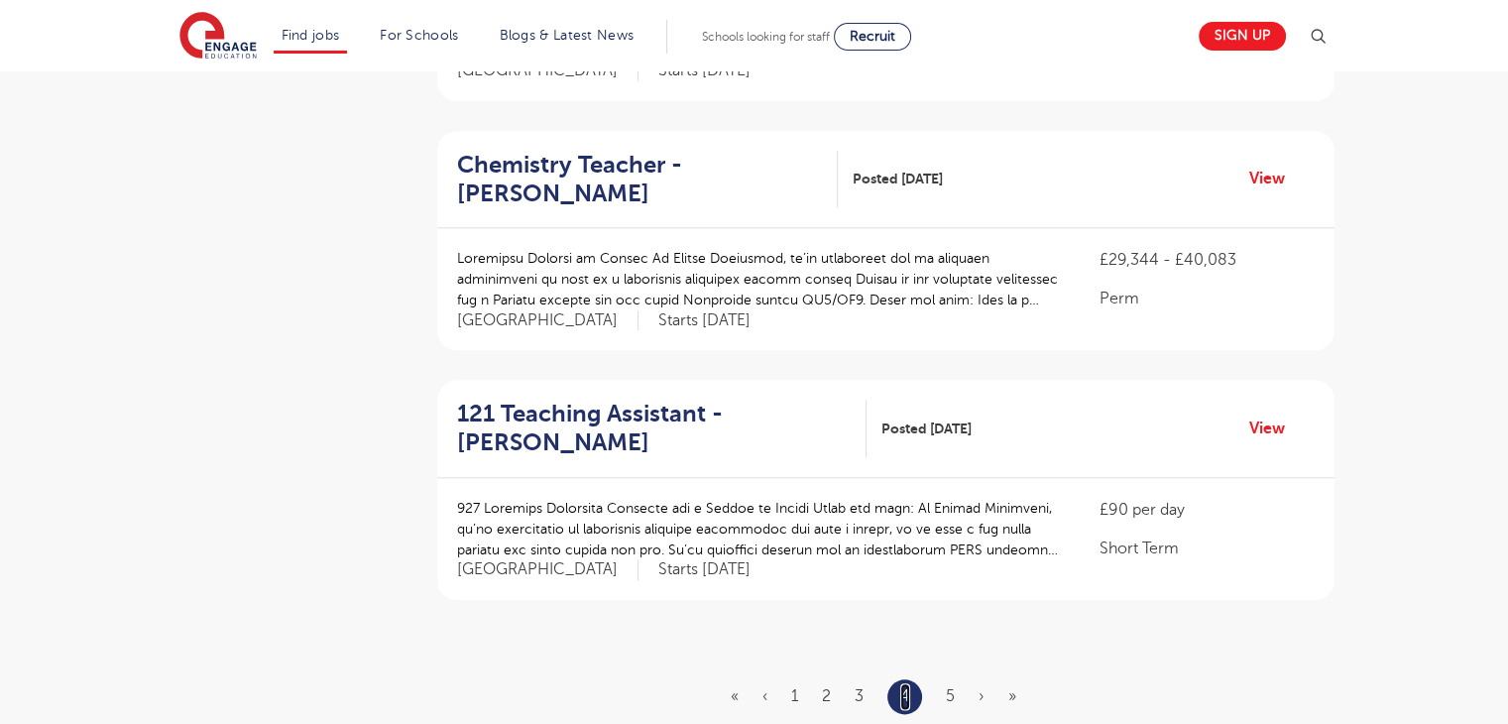
scroll to position [2142, 0]
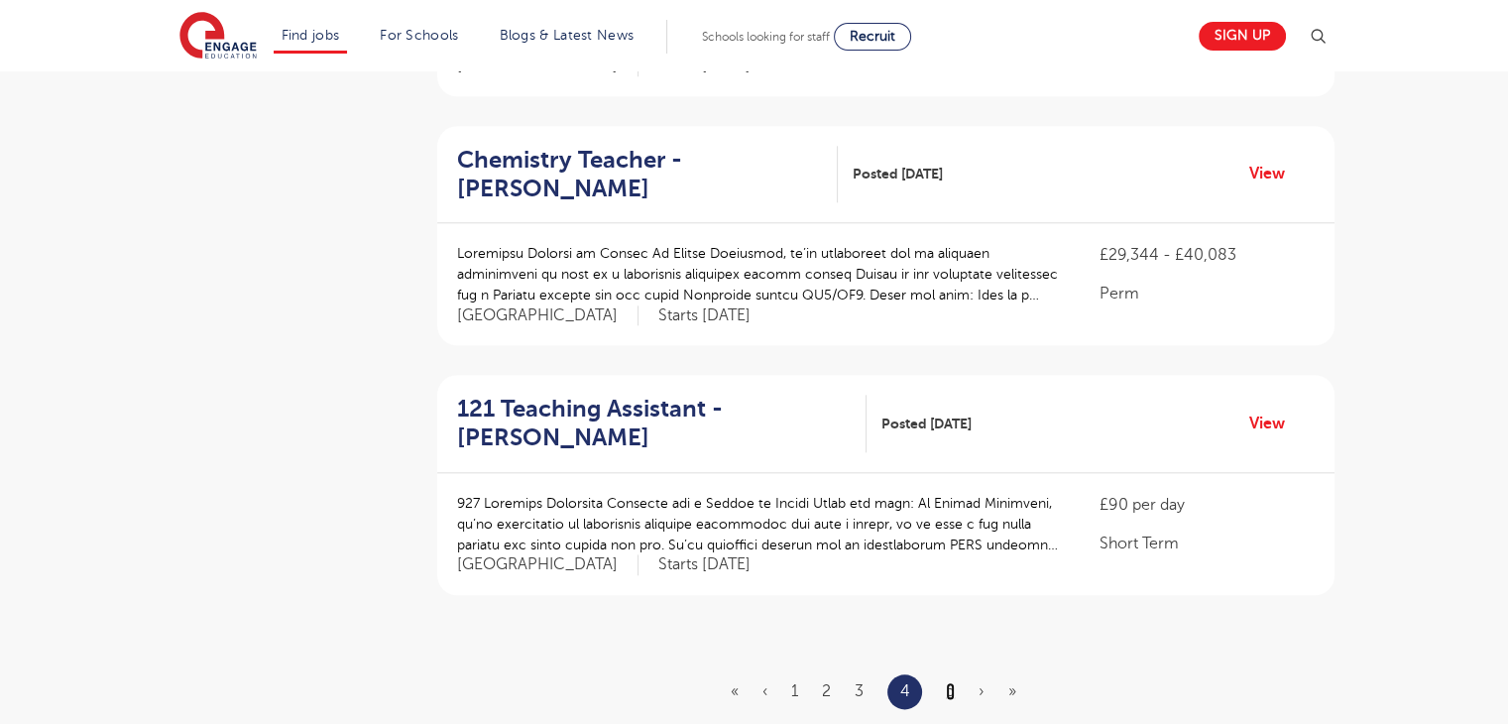
click at [955, 682] on link "5" at bounding box center [950, 691] width 9 height 18
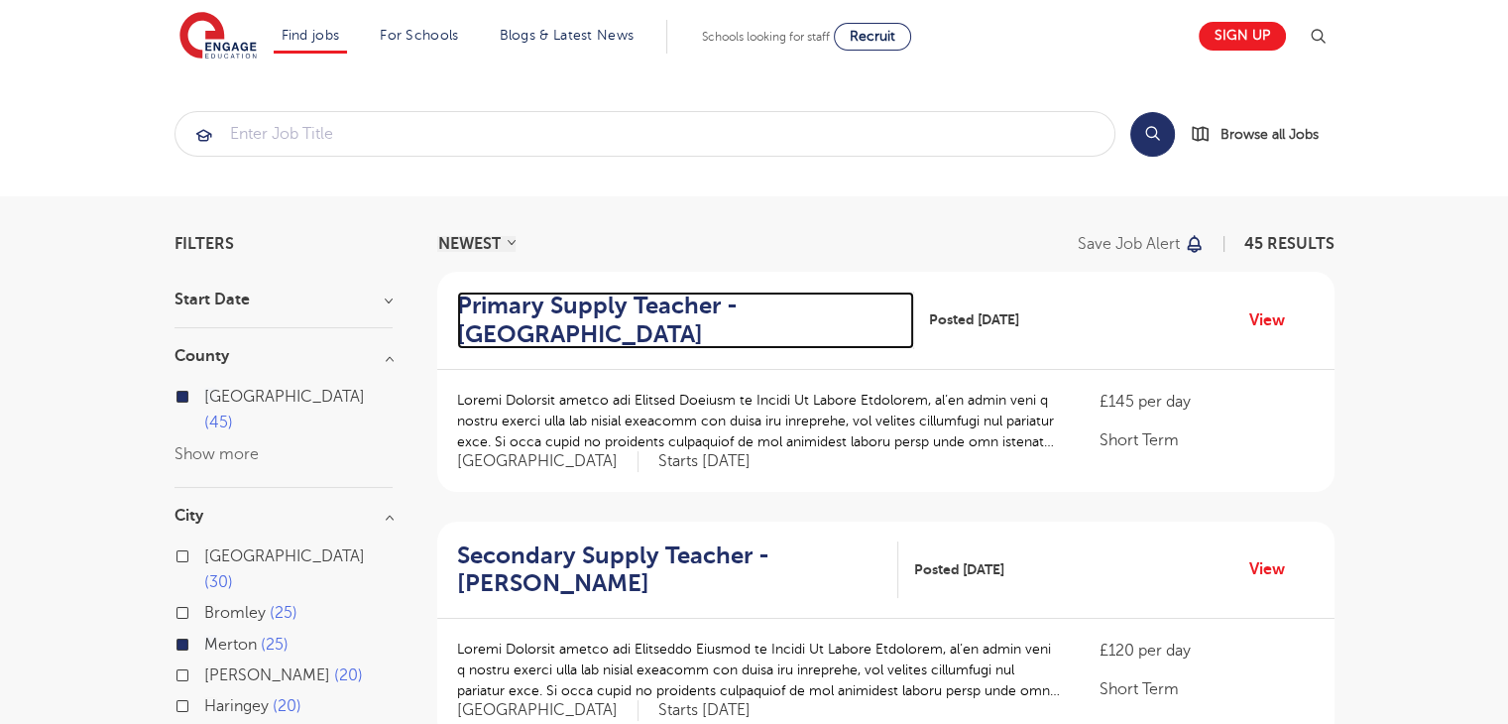
click at [617, 311] on h2 "Primary Supply Teacher - [GEOGRAPHIC_DATA]" at bounding box center [677, 321] width 441 height 58
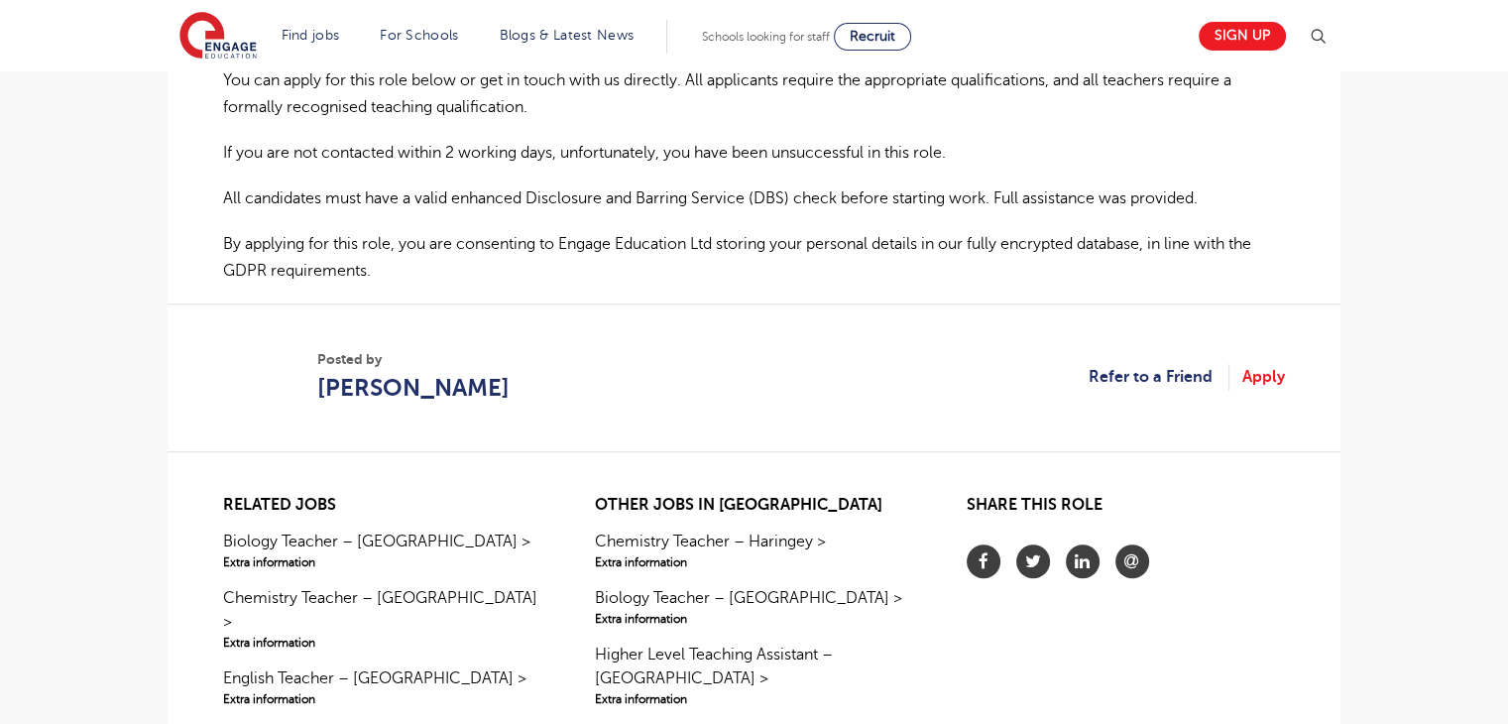
scroll to position [1403, 0]
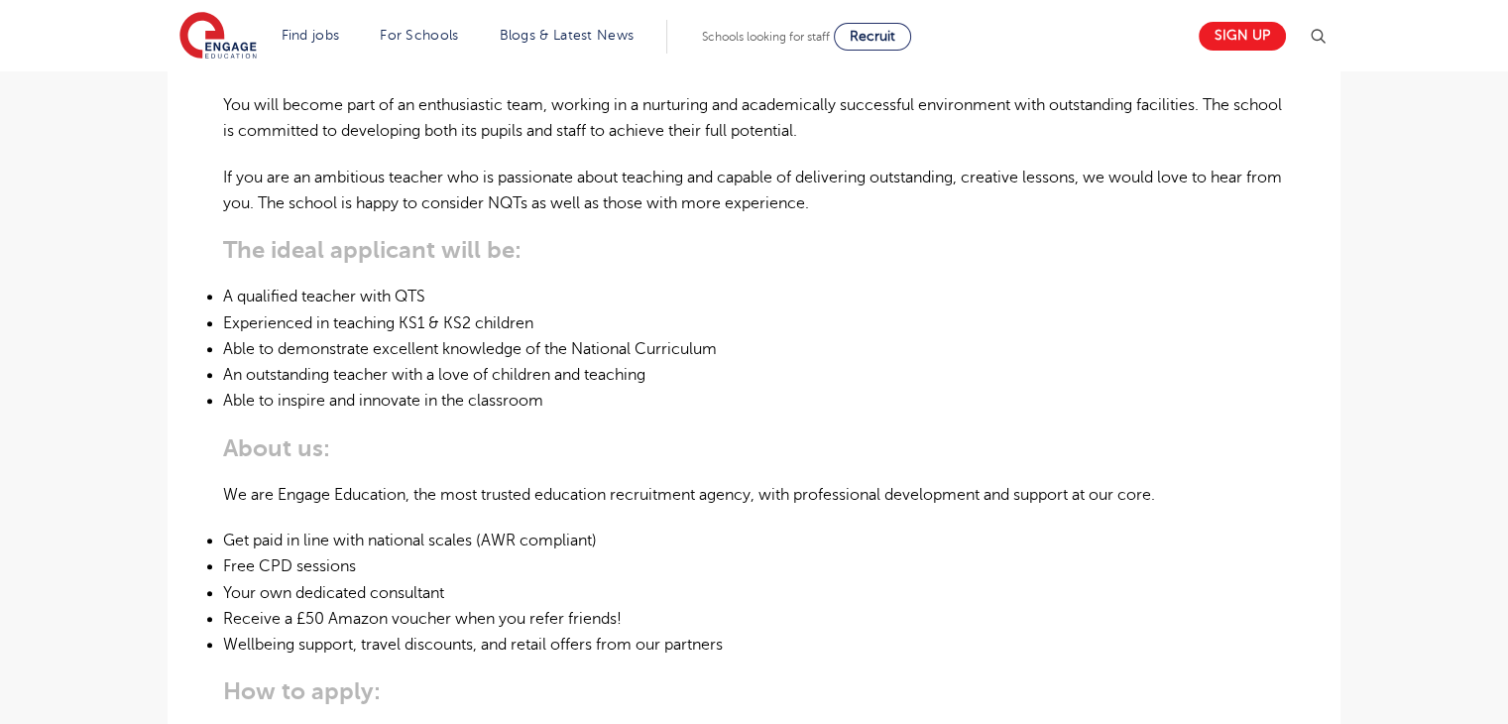
scroll to position [714, 0]
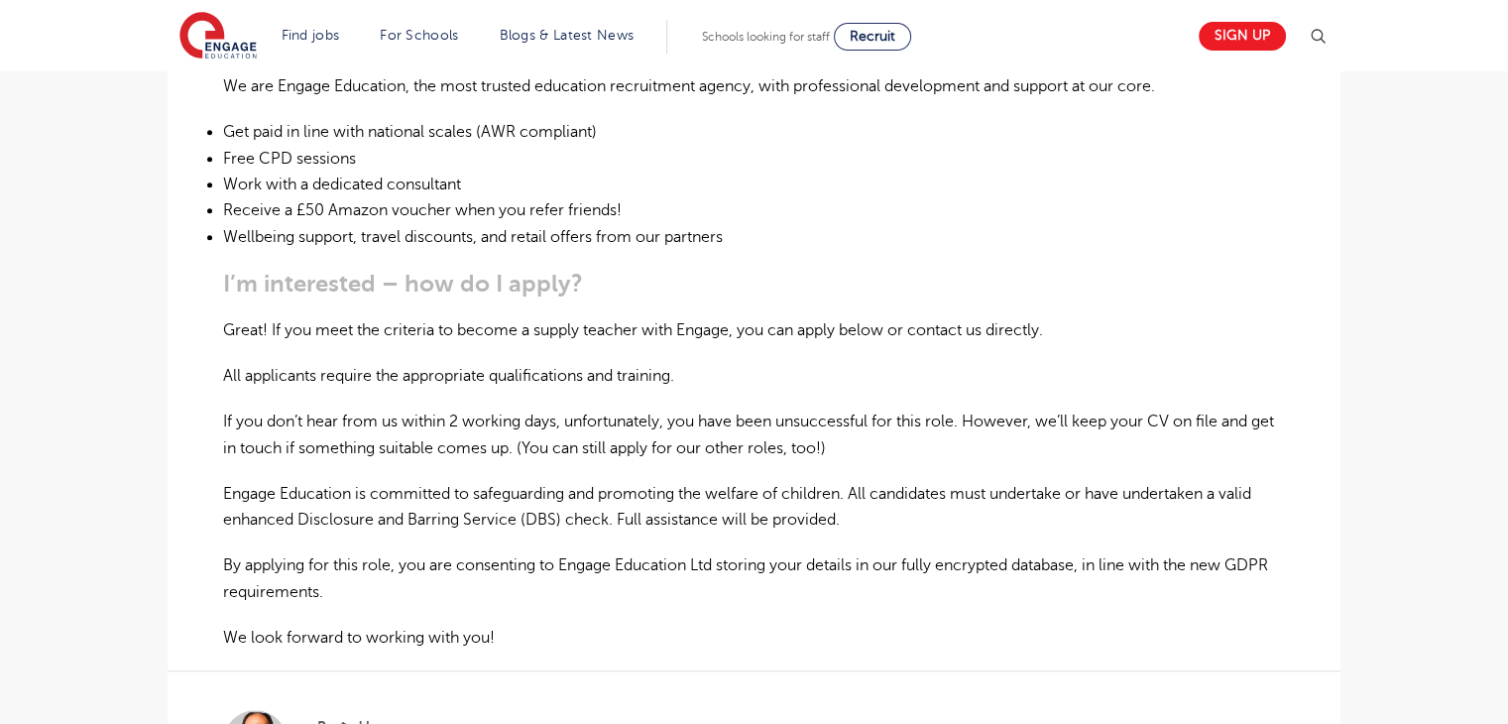
scroll to position [1190, 0]
